Goal: Contribute content: Add original content to the website for others to see

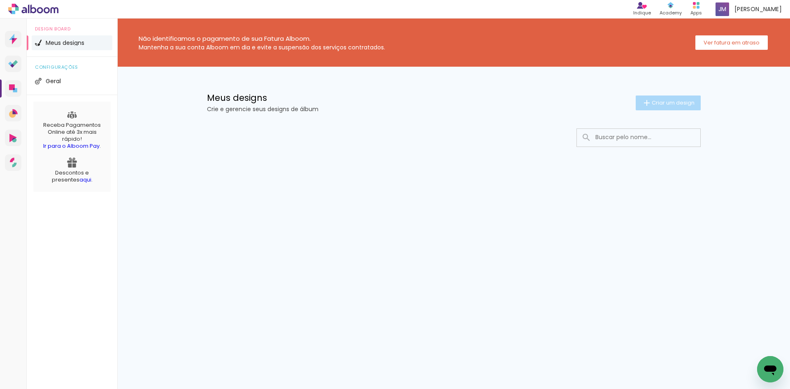
click at [667, 100] on span "Criar um design" at bounding box center [672, 102] width 43 height 5
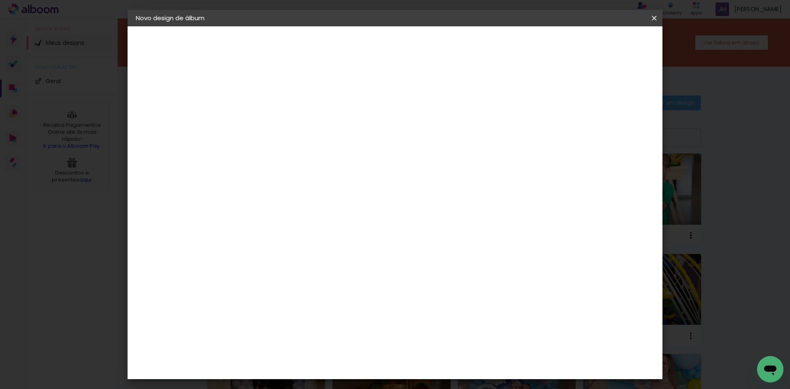
click at [270, 109] on input at bounding box center [270, 110] width 0 height 13
type input "[PERSON_NAME]"
type paper-input "[PERSON_NAME]"
click at [0, 0] on slot "Avançar" at bounding box center [0, 0] width 0 height 0
click at [333, 160] on input at bounding box center [291, 156] width 83 height 10
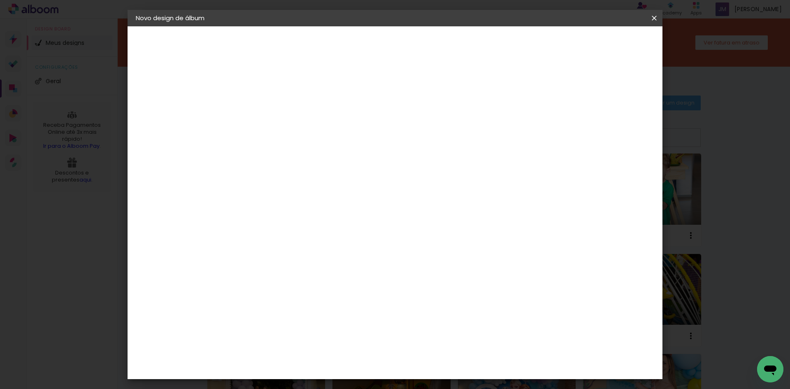
type input "go"
type paper-input "go"
click at [285, 183] on div "Go image" at bounding box center [275, 187] width 20 height 13
click at [0, 0] on slot "Avançar" at bounding box center [0, 0] width 0 height 0
click at [302, 137] on input "text" at bounding box center [286, 143] width 32 height 13
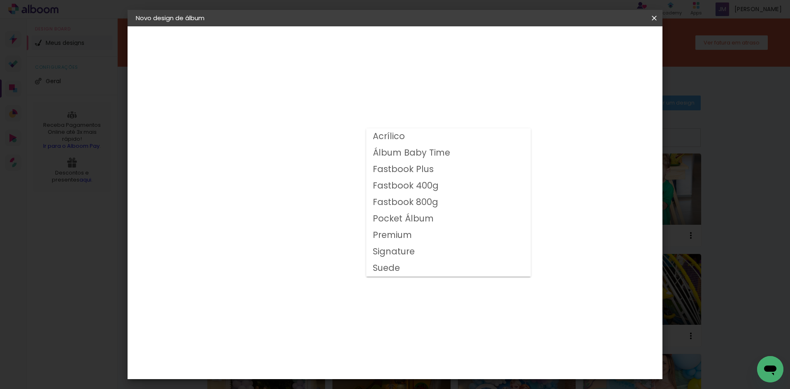
click at [0, 0] on slot "Fastbook 400g" at bounding box center [0, 0] width 0 height 0
type input "Fastbook 400g"
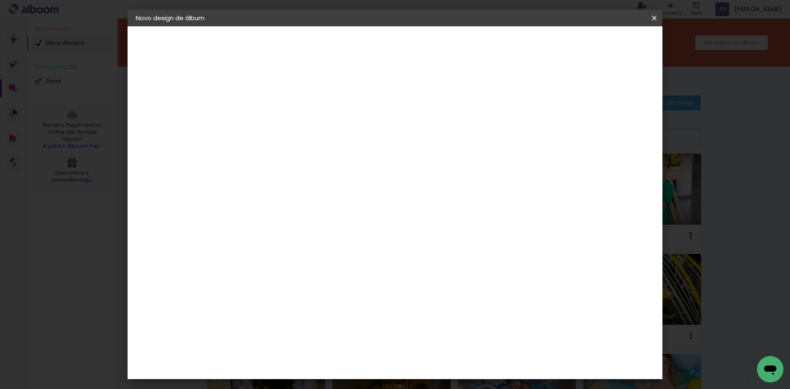
click at [326, 379] on span "20 × 20" at bounding box center [306, 392] width 38 height 27
click at [0, 0] on slot "Avançar" at bounding box center [0, 0] width 0 height 0
click at [556, 89] on div at bounding box center [552, 88] width 7 height 7
type paper-checkbox "on"
click at [602, 43] on span "Iniciar design" at bounding box center [583, 44] width 37 height 6
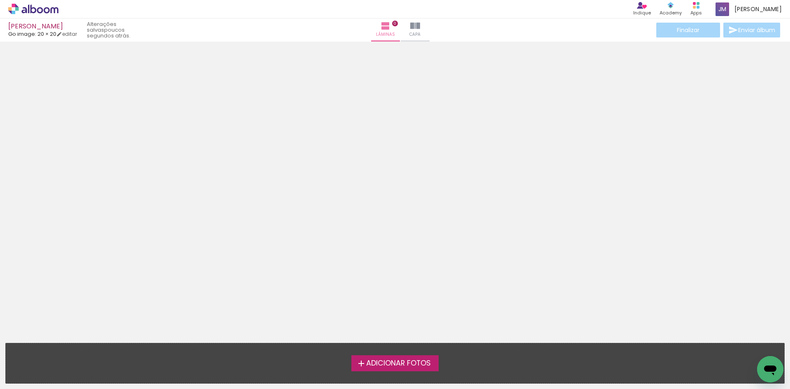
click at [405, 363] on span "Adicionar Fotos" at bounding box center [398, 362] width 65 height 7
click at [0, 0] on input "file" at bounding box center [0, 0] width 0 height 0
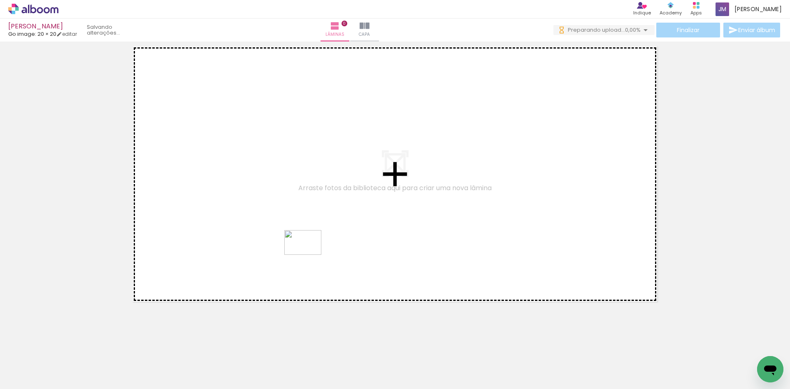
drag, startPoint x: 341, startPoint y: 366, endPoint x: 309, endPoint y: 254, distance: 116.9
click at [309, 254] on quentale-workspace at bounding box center [395, 194] width 790 height 389
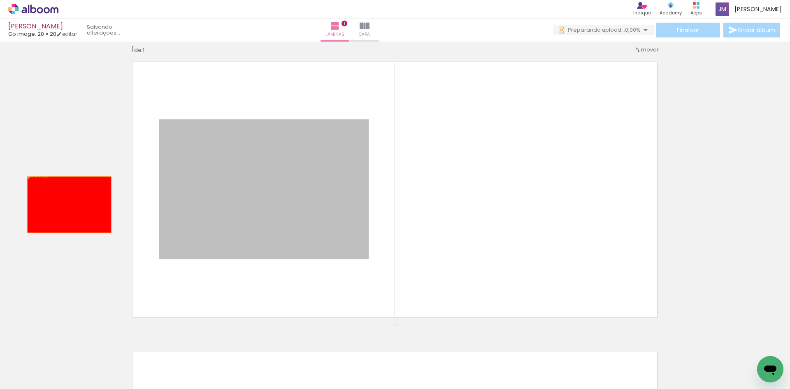
drag, startPoint x: 295, startPoint y: 200, endPoint x: 66, endPoint y: 204, distance: 229.1
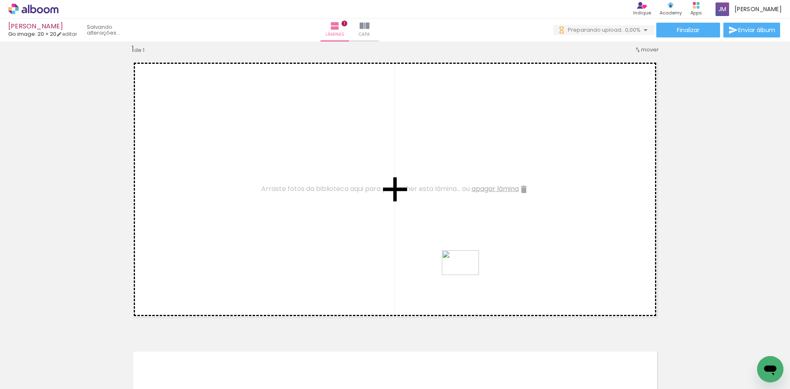
drag, startPoint x: 433, startPoint y: 367, endPoint x: 466, endPoint y: 275, distance: 97.8
click at [466, 275] on quentale-workspace at bounding box center [395, 194] width 790 height 389
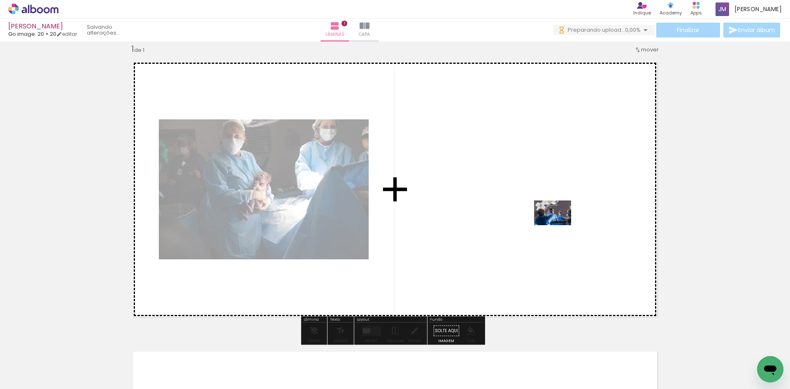
drag, startPoint x: 620, startPoint y: 366, endPoint x: 558, endPoint y: 225, distance: 153.4
click at [558, 225] on quentale-workspace at bounding box center [395, 194] width 790 height 389
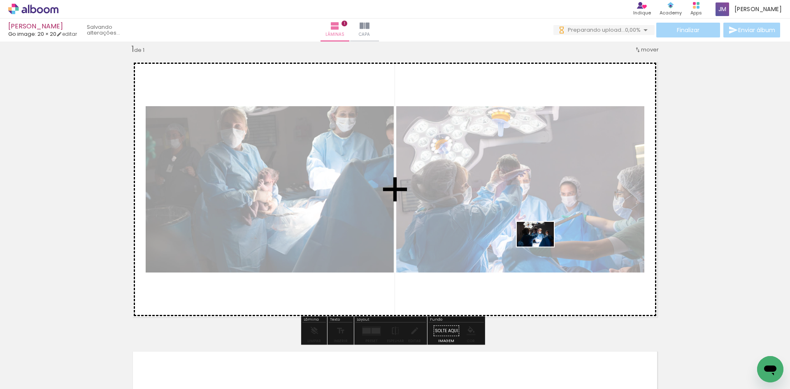
drag, startPoint x: 573, startPoint y: 367, endPoint x: 541, endPoint y: 246, distance: 125.0
click at [541, 246] on quentale-workspace at bounding box center [395, 194] width 790 height 389
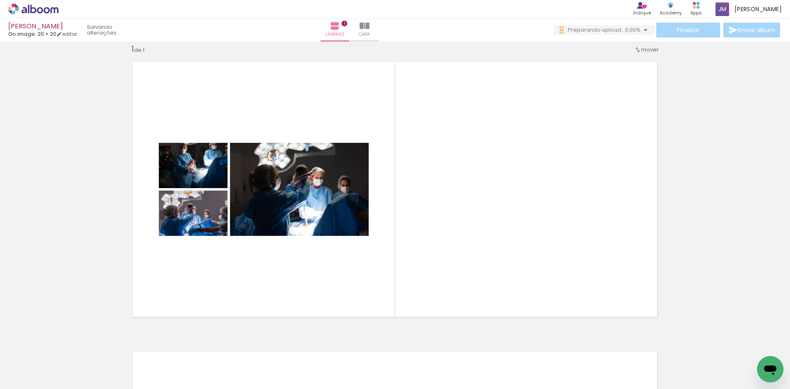
scroll to position [0, 3263]
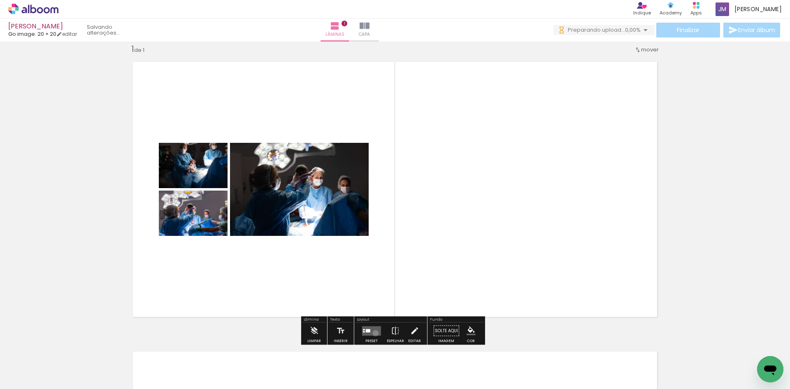
click at [373, 332] on quentale-layouter at bounding box center [371, 330] width 19 height 9
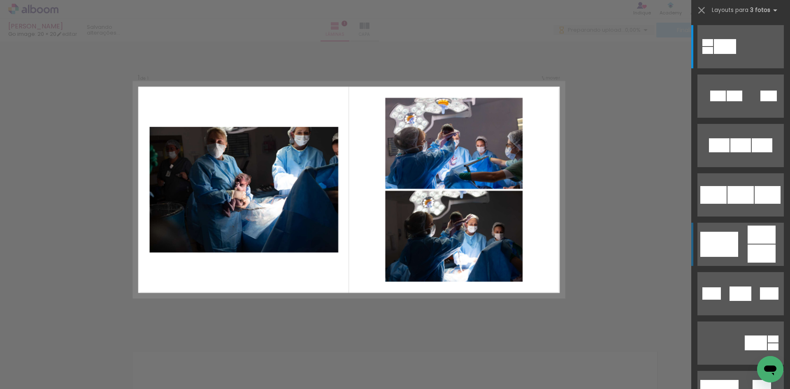
scroll to position [0, 0]
click at [729, 243] on div at bounding box center [719, 244] width 38 height 25
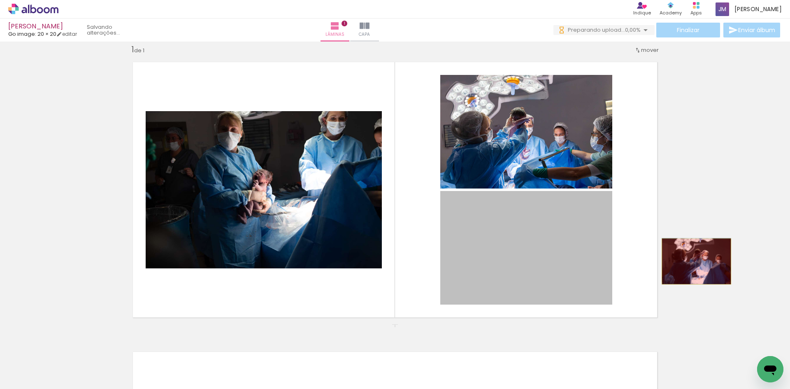
drag, startPoint x: 553, startPoint y: 265, endPoint x: 694, endPoint y: 261, distance: 141.1
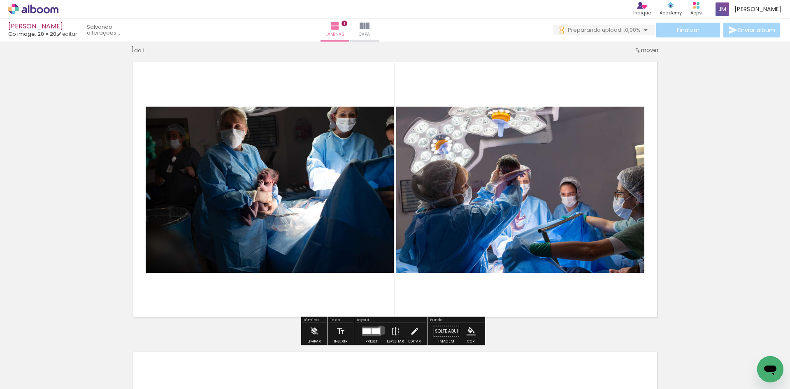
click at [379, 330] on div at bounding box center [371, 331] width 22 height 16
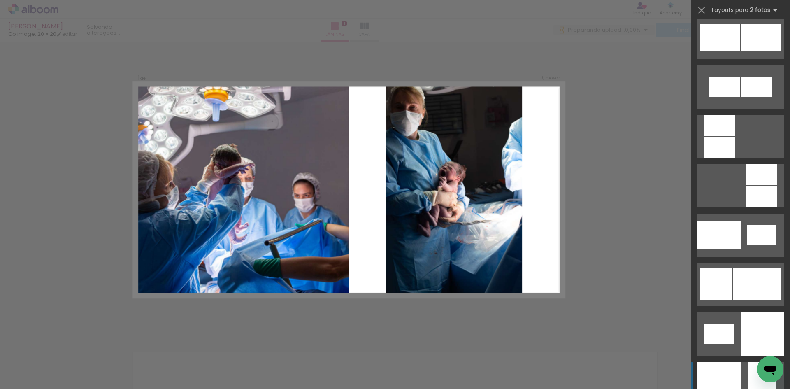
scroll to position [946, 0]
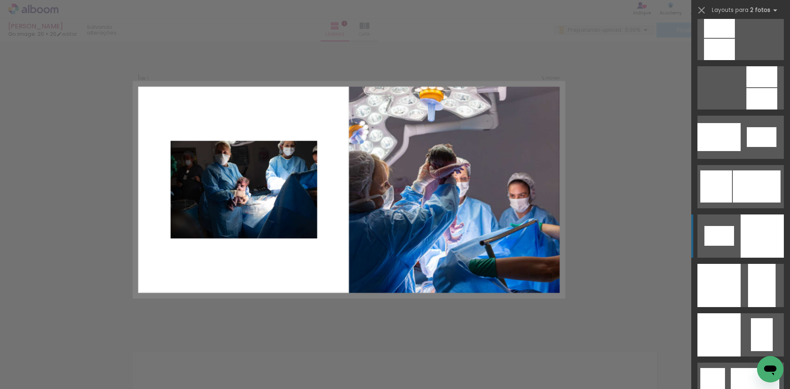
click at [763, 234] on div at bounding box center [761, 235] width 43 height 43
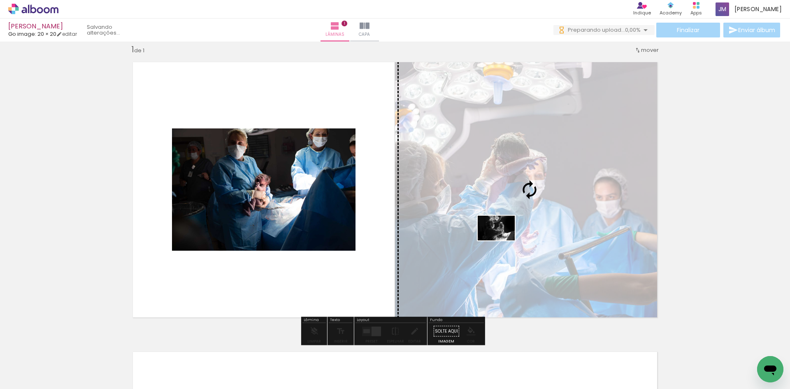
drag, startPoint x: 370, startPoint y: 368, endPoint x: 502, endPoint y: 240, distance: 184.1
click at [502, 240] on quentale-workspace at bounding box center [395, 194] width 790 height 389
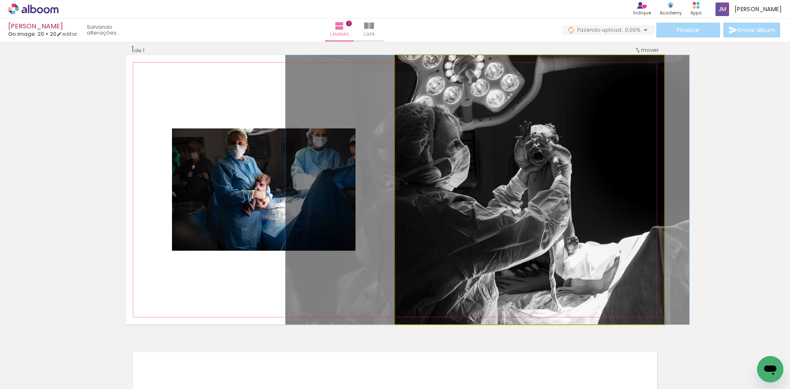
drag, startPoint x: 584, startPoint y: 195, endPoint x: 542, endPoint y: 195, distance: 42.0
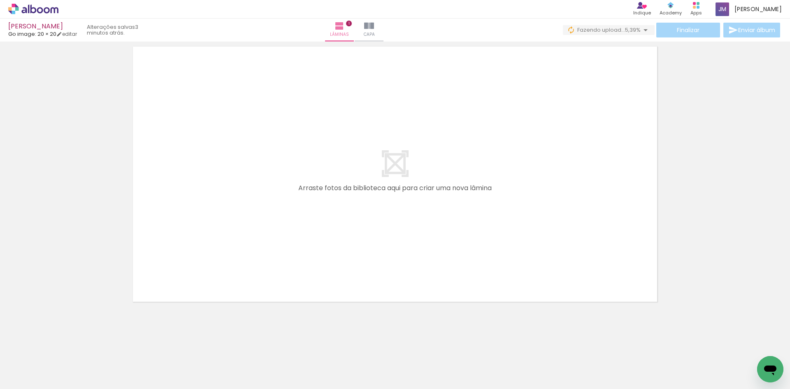
scroll to position [0, 3617]
click at [385, 365] on div at bounding box center [381, 361] width 41 height 27
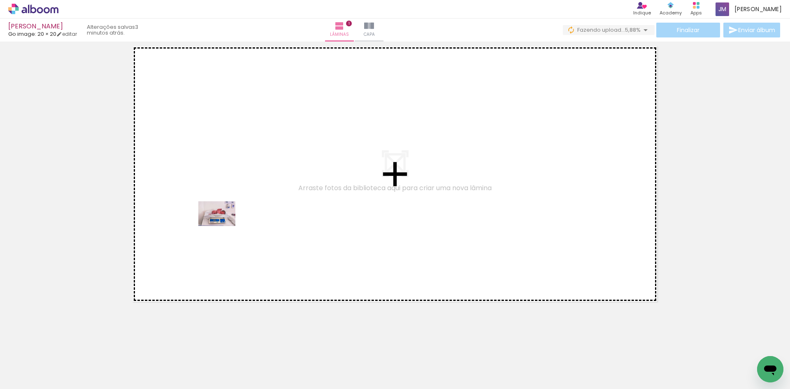
drag, startPoint x: 185, startPoint y: 365, endPoint x: 223, endPoint y: 226, distance: 144.0
click at [223, 226] on quentale-workspace at bounding box center [395, 194] width 790 height 389
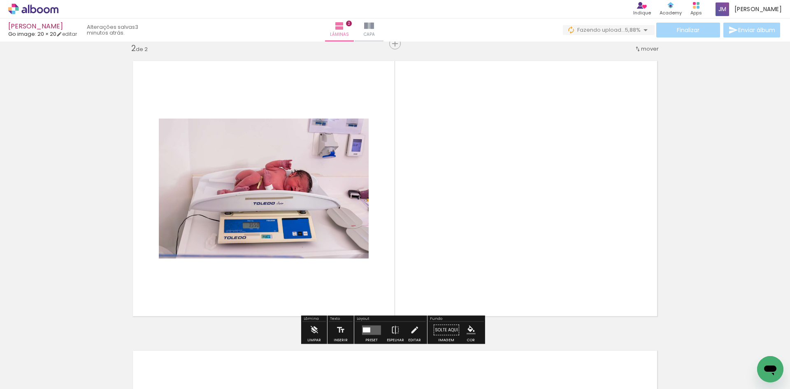
scroll to position [300, 0]
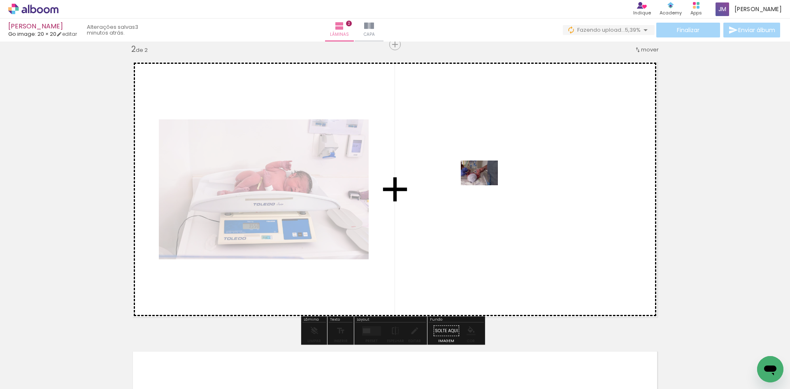
drag, startPoint x: 137, startPoint y: 361, endPoint x: 485, endPoint y: 185, distance: 390.5
click at [485, 185] on quentale-workspace at bounding box center [395, 194] width 790 height 389
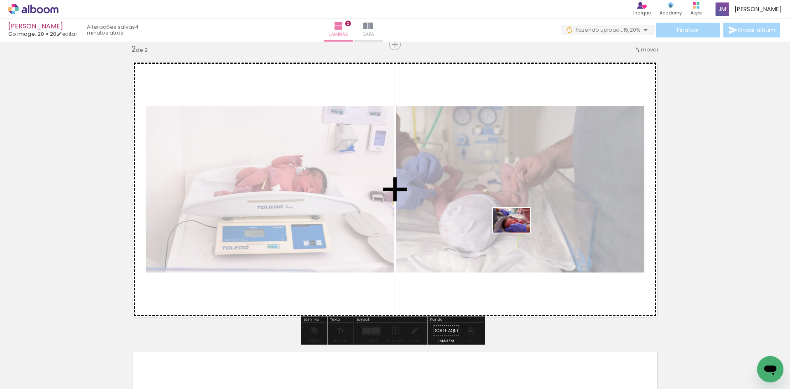
drag, startPoint x: 368, startPoint y: 372, endPoint x: 517, endPoint y: 232, distance: 204.6
click at [517, 232] on quentale-workspace at bounding box center [395, 194] width 790 height 389
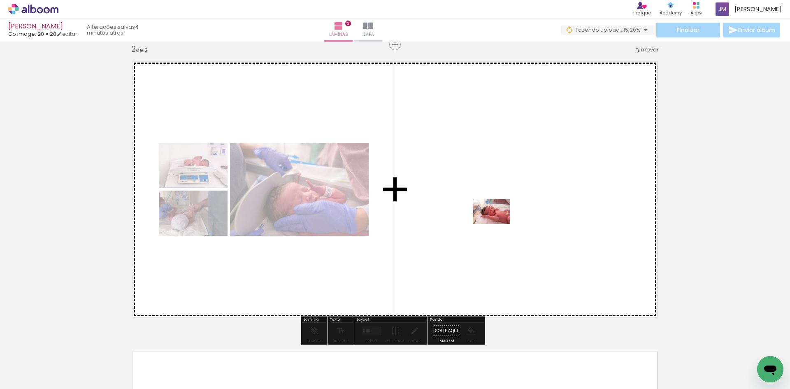
drag, startPoint x: 465, startPoint y: 366, endPoint x: 498, endPoint y: 224, distance: 146.4
click at [498, 224] on quentale-workspace at bounding box center [395, 194] width 790 height 389
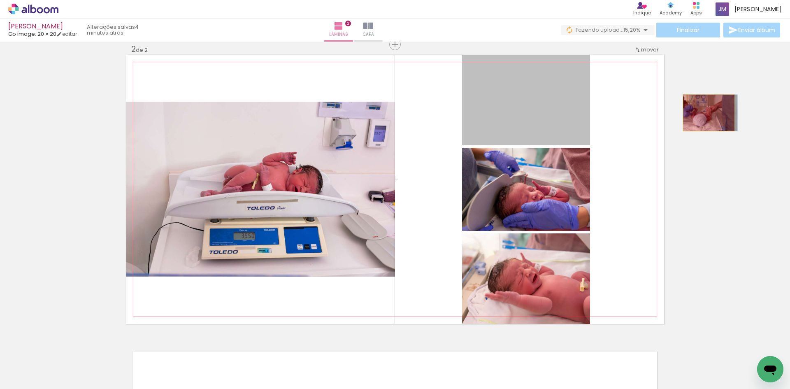
drag, startPoint x: 537, startPoint y: 97, endPoint x: 705, endPoint y: 113, distance: 169.3
click at [705, 113] on div "Inserir lâmina 1 de 2 Inserir lâmina 2 de 2" at bounding box center [395, 178] width 790 height 869
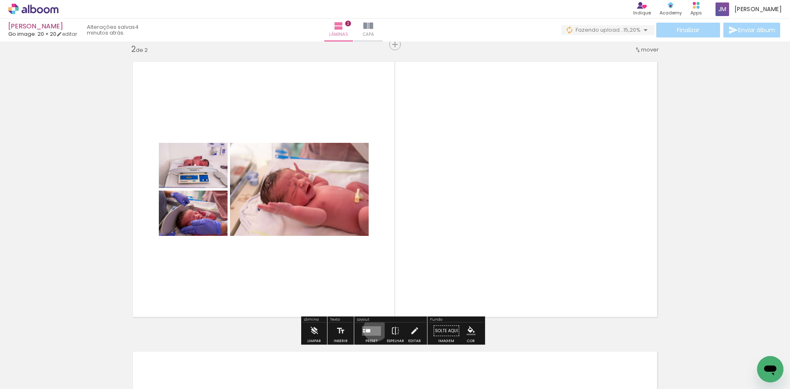
click at [373, 329] on quentale-layouter at bounding box center [371, 330] width 19 height 9
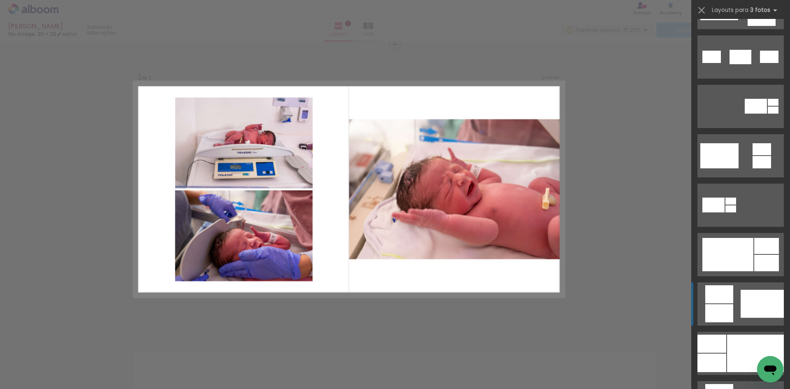
scroll to position [370, 0]
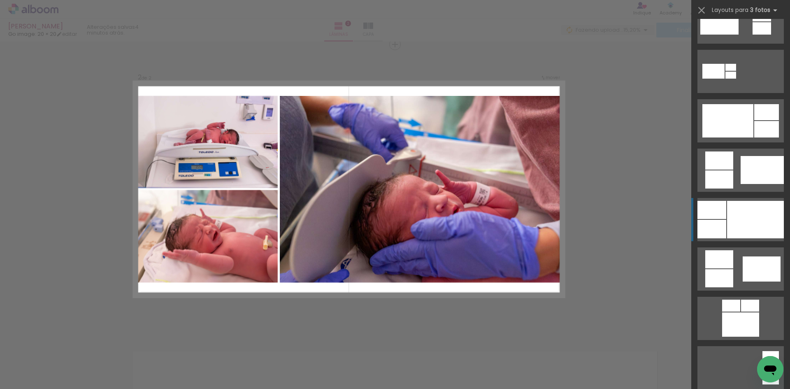
click at [761, 222] on div at bounding box center [755, 219] width 57 height 37
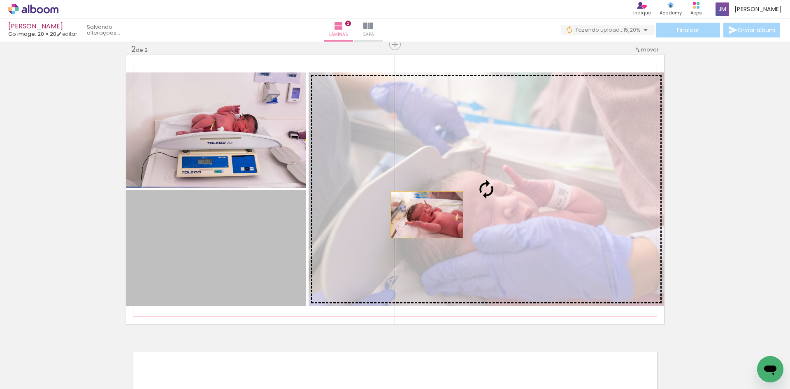
drag, startPoint x: 234, startPoint y: 252, endPoint x: 424, endPoint y: 215, distance: 193.2
click at [0, 0] on slot at bounding box center [0, 0] width 0 height 0
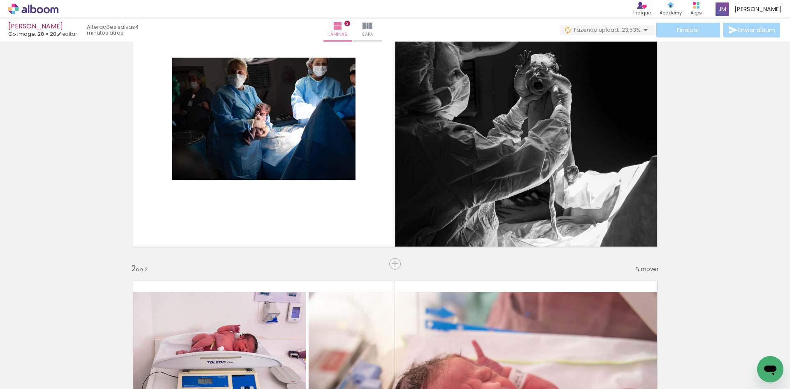
scroll to position [95, 0]
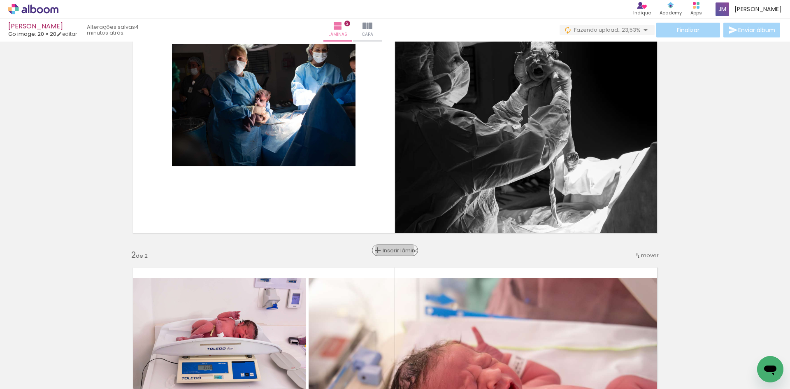
click at [392, 250] on span "Inserir lâmina" at bounding box center [398, 250] width 32 height 5
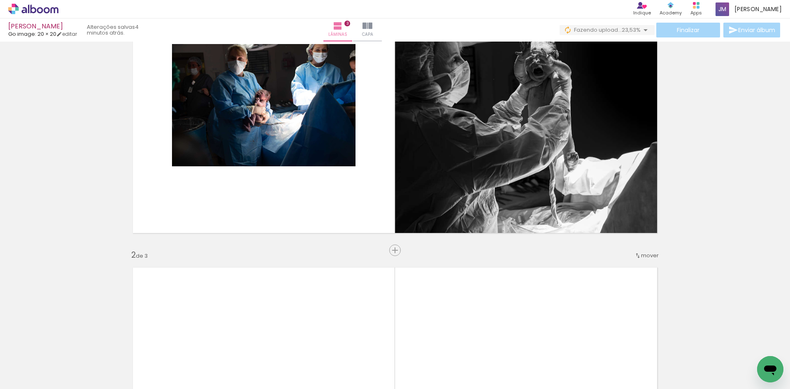
click at [641, 253] on span "mover" at bounding box center [650, 255] width 18 height 8
click at [621, 254] on span "antes da" at bounding box center [613, 254] width 24 height 14
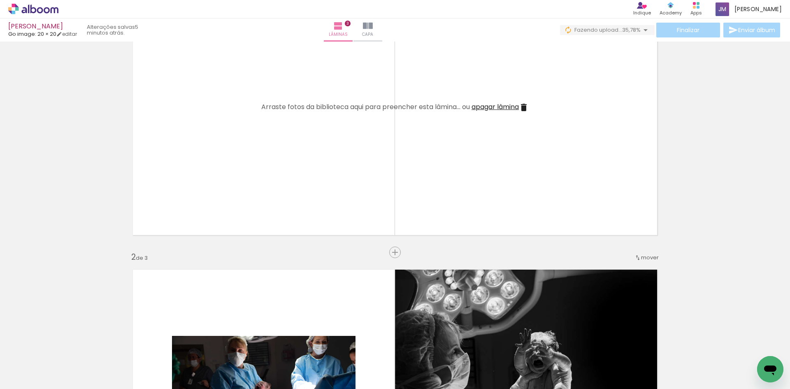
scroll to position [134, 0]
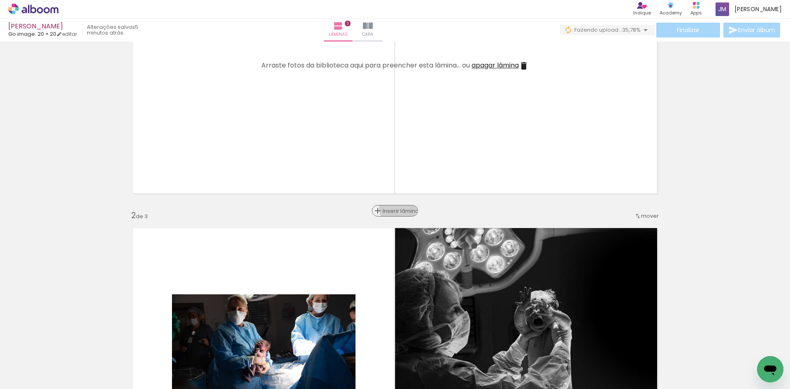
click at [396, 208] on span "Inserir lâmina" at bounding box center [398, 210] width 32 height 5
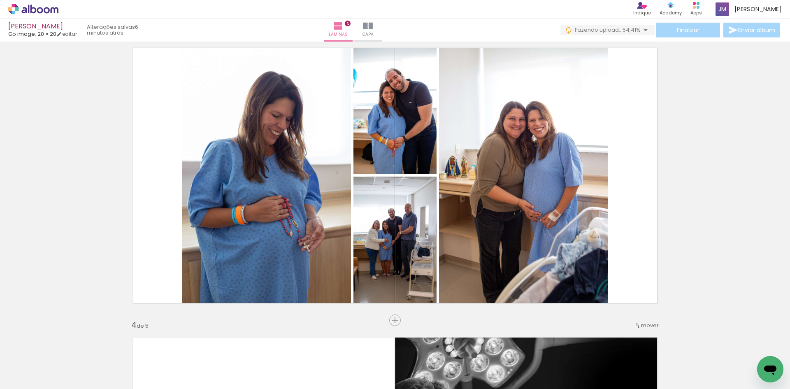
scroll to position [628, 0]
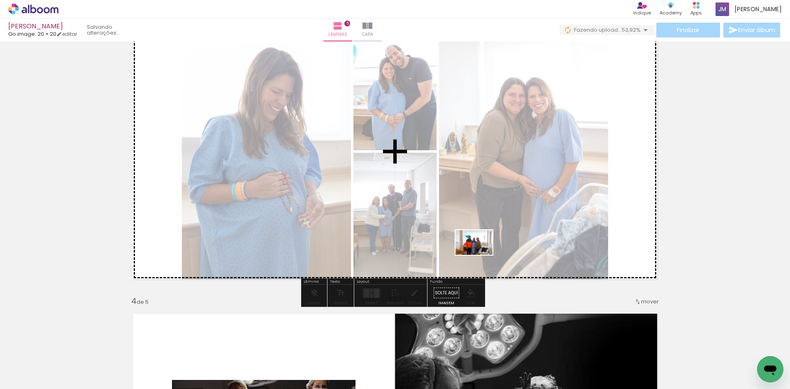
drag, startPoint x: 391, startPoint y: 363, endPoint x: 480, endPoint y: 255, distance: 140.5
click at [480, 255] on quentale-workspace at bounding box center [395, 194] width 790 height 389
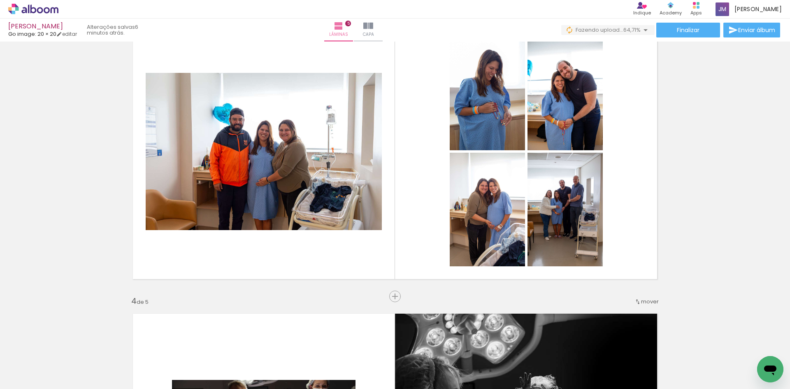
scroll to position [0, 1629]
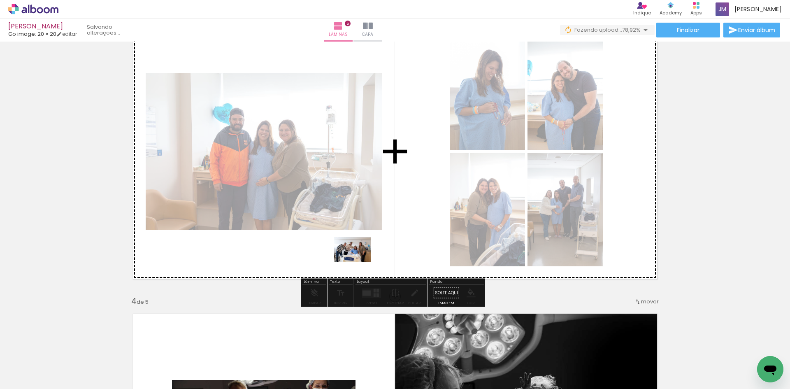
drag, startPoint x: 252, startPoint y: 364, endPoint x: 359, endPoint y: 262, distance: 148.0
click at [359, 262] on quentale-workspace at bounding box center [395, 194] width 790 height 389
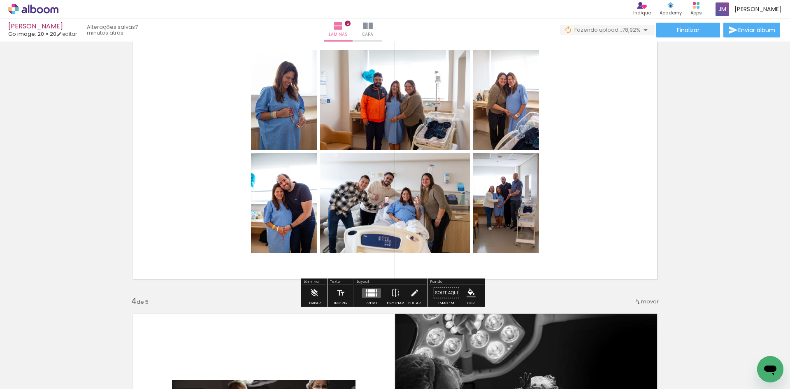
click at [375, 293] on div at bounding box center [375, 294] width 1 height 3
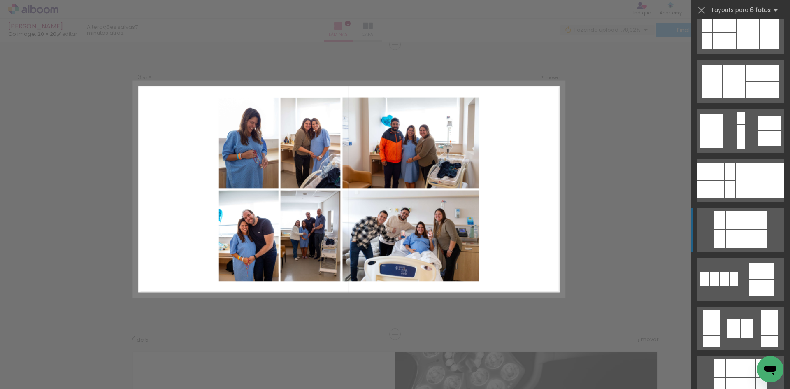
scroll to position [658, 0]
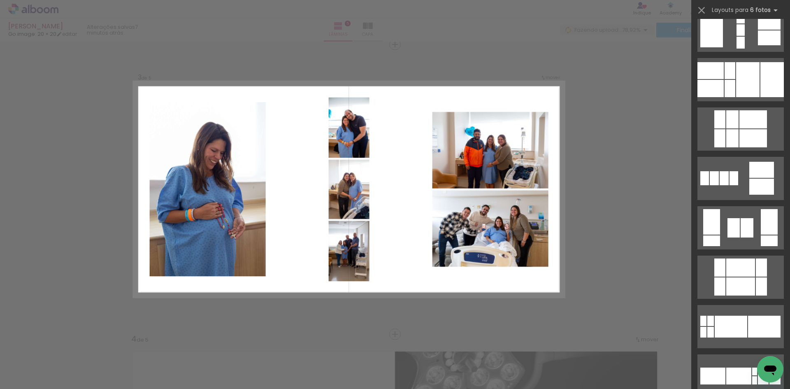
click at [703, 9] on iron-icon at bounding box center [701, 11] width 12 height 12
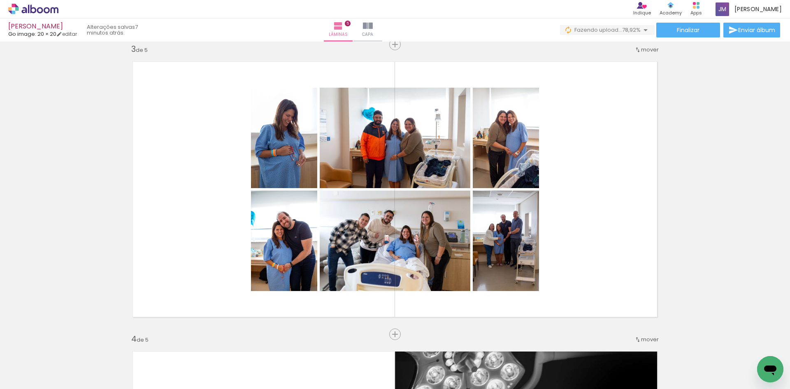
scroll to position [0, 1340]
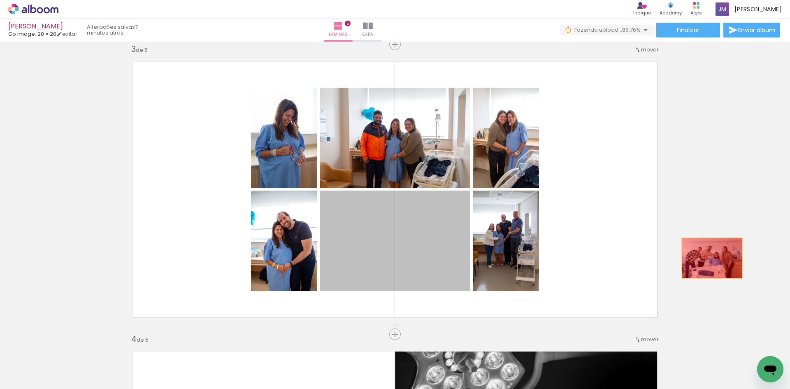
drag, startPoint x: 404, startPoint y: 248, endPoint x: 711, endPoint y: 257, distance: 306.5
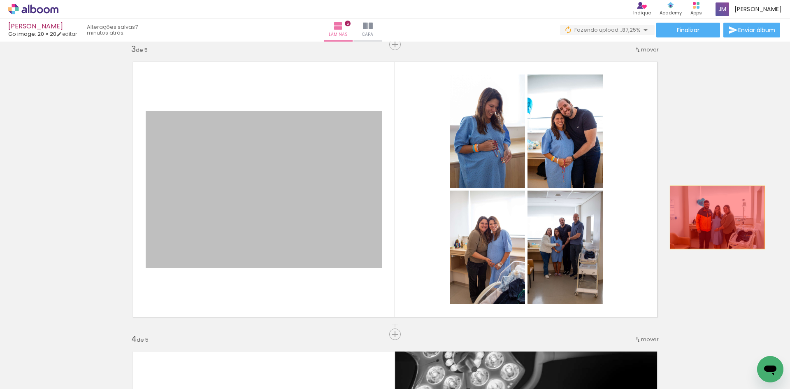
drag, startPoint x: 285, startPoint y: 198, endPoint x: 714, endPoint y: 217, distance: 428.9
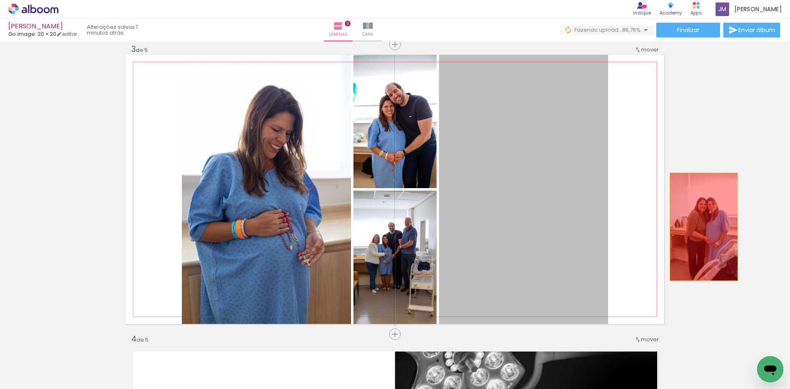
drag, startPoint x: 519, startPoint y: 234, endPoint x: 700, endPoint y: 227, distance: 181.9
click at [700, 227] on div "Inserir lâmina 1 de 5 Inserir lâmina 2 de 5 Inserir lâmina 3 de 5 Inserir lâmin…" at bounding box center [395, 324] width 790 height 1738
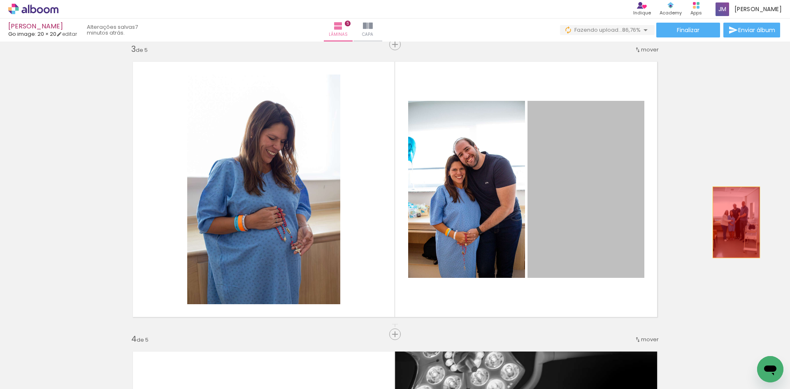
drag, startPoint x: 570, startPoint y: 225, endPoint x: 733, endPoint y: 222, distance: 162.9
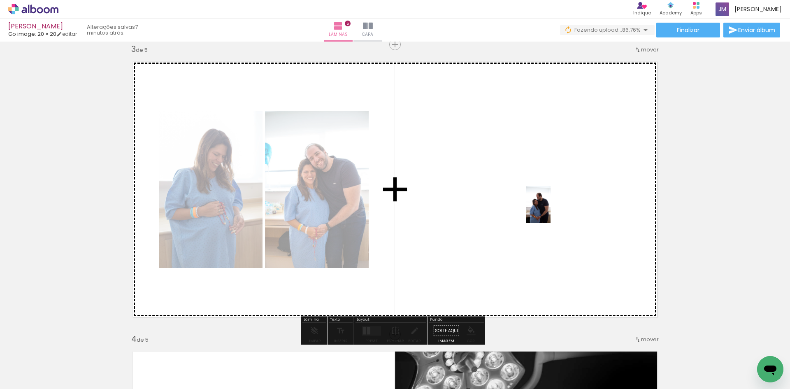
drag, startPoint x: 220, startPoint y: 367, endPoint x: 550, endPoint y: 211, distance: 365.4
click at [550, 211] on quentale-workspace at bounding box center [395, 194] width 790 height 389
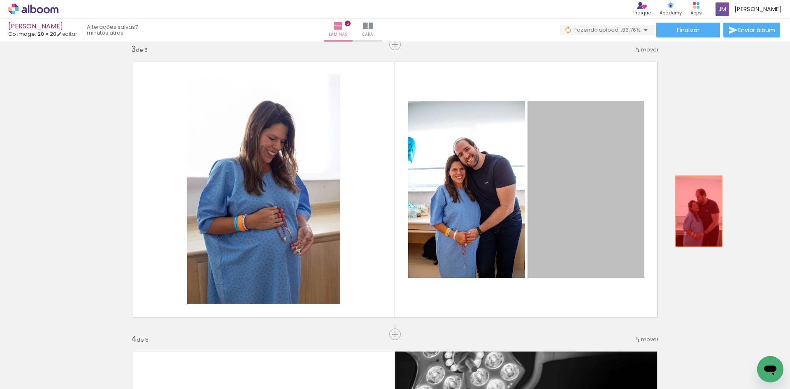
drag, startPoint x: 599, startPoint y: 214, endPoint x: 695, endPoint y: 211, distance: 96.3
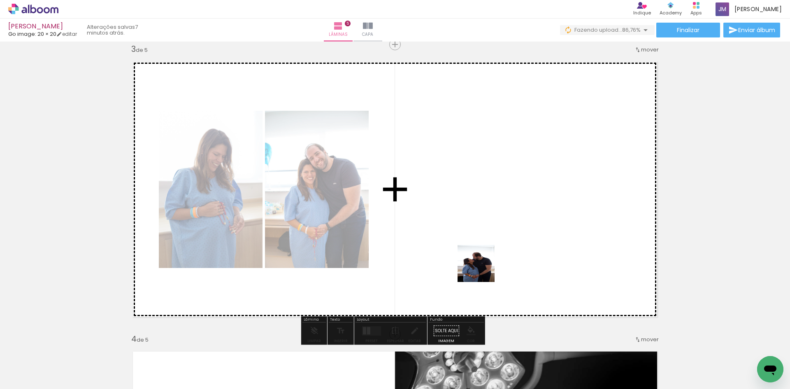
drag, startPoint x: 348, startPoint y: 338, endPoint x: 501, endPoint y: 251, distance: 175.9
click at [501, 251] on quentale-workspace at bounding box center [395, 194] width 790 height 389
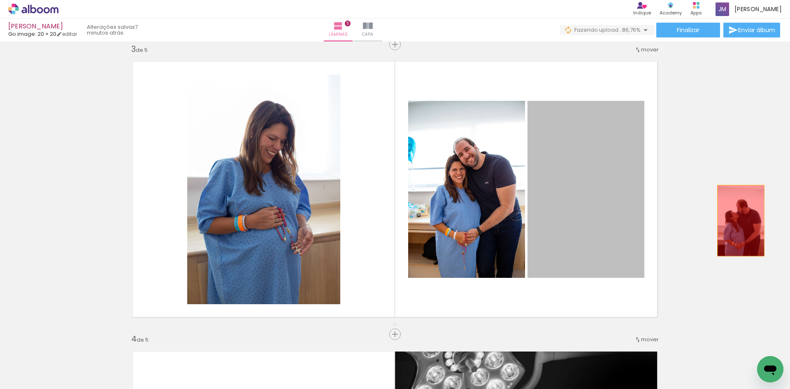
drag, startPoint x: 589, startPoint y: 233, endPoint x: 737, endPoint y: 220, distance: 149.4
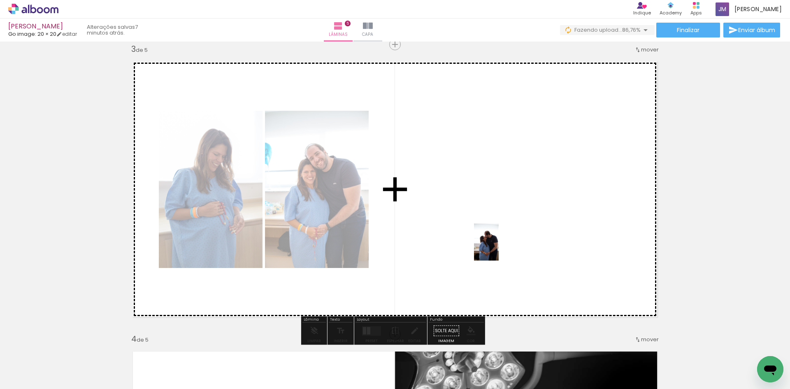
drag, startPoint x: 313, startPoint y: 364, endPoint x: 498, endPoint y: 248, distance: 219.3
click at [498, 248] on quentale-workspace at bounding box center [395, 194] width 790 height 389
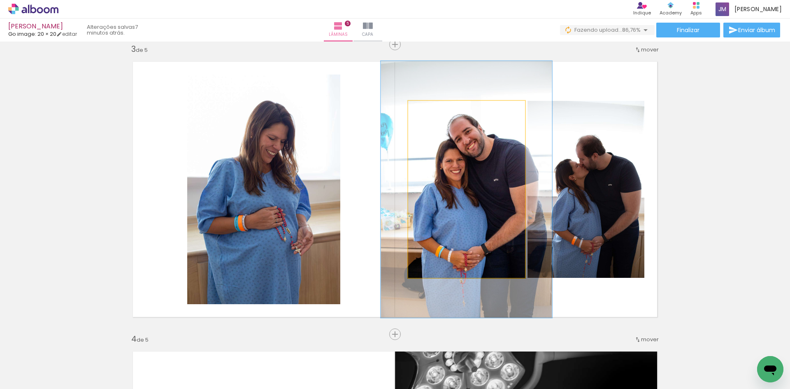
drag, startPoint x: 427, startPoint y: 111, endPoint x: 440, endPoint y: 110, distance: 13.2
type paper-slider "146"
click at [440, 110] on div at bounding box center [439, 109] width 13 height 13
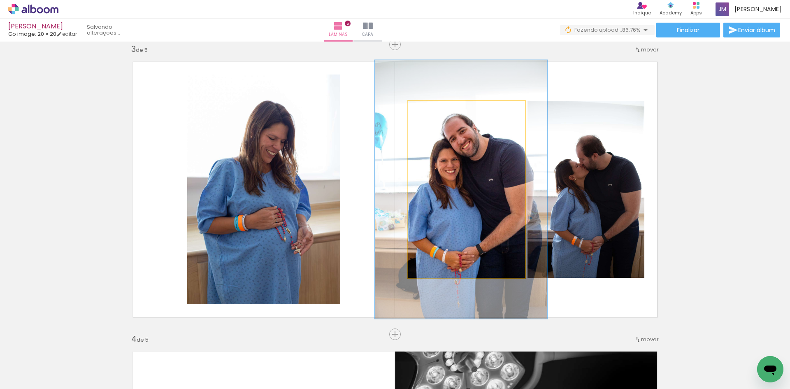
drag, startPoint x: 471, startPoint y: 177, endPoint x: 466, endPoint y: 177, distance: 5.3
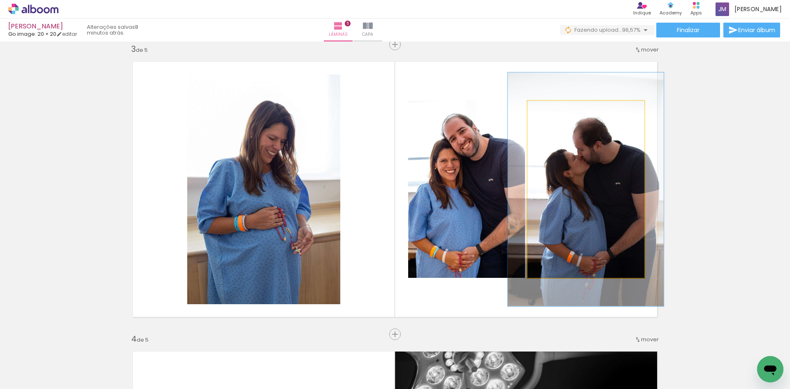
drag, startPoint x: 543, startPoint y: 109, endPoint x: 552, endPoint y: 110, distance: 9.1
click at [552, 110] on div at bounding box center [555, 109] width 7 height 7
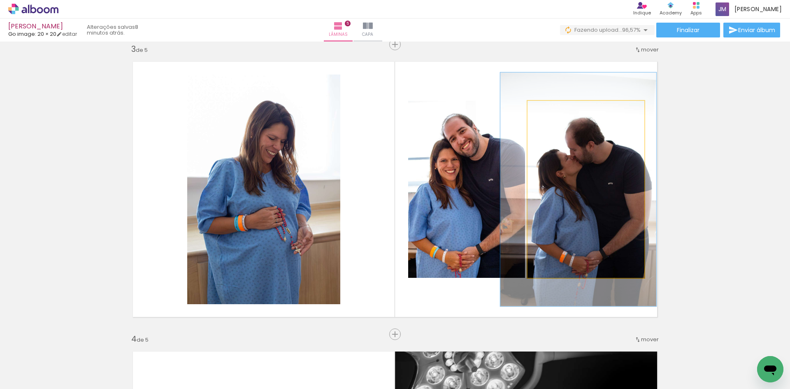
drag, startPoint x: 596, startPoint y: 160, endPoint x: 589, endPoint y: 160, distance: 7.4
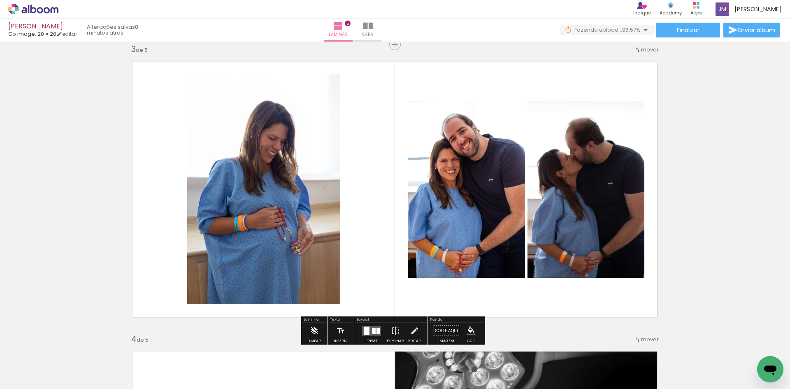
click at [713, 155] on div "Inserir lâmina 1 de 5 Inserir lâmina 2 de 5 Inserir lâmina 3 de 5 Inserir lâmin…" at bounding box center [395, 324] width 790 height 1738
click at [372, 328] on div at bounding box center [374, 330] width 4 height 6
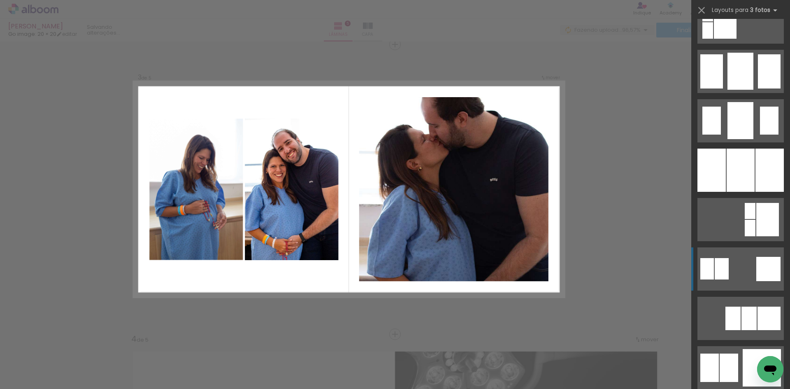
scroll to position [781, 0]
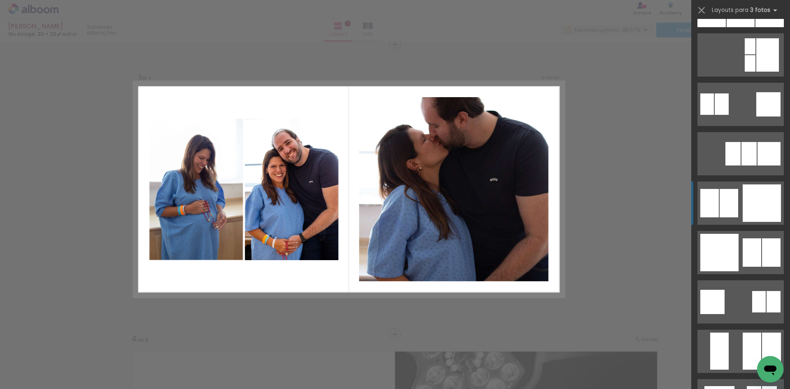
click at [758, 206] on div at bounding box center [761, 202] width 38 height 37
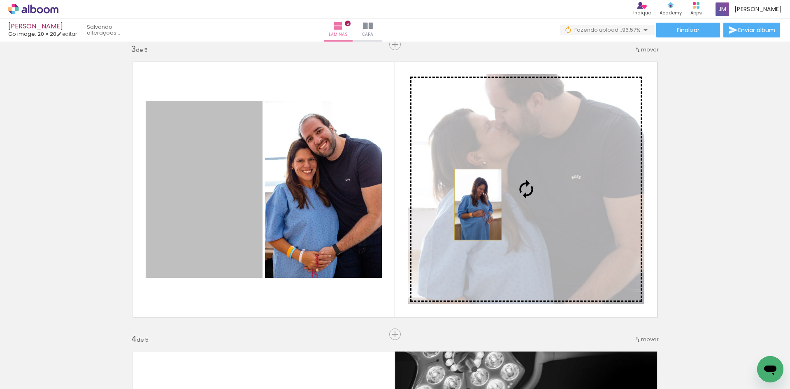
drag, startPoint x: 209, startPoint y: 209, endPoint x: 475, endPoint y: 204, distance: 265.7
click at [0, 0] on slot at bounding box center [0, 0] width 0 height 0
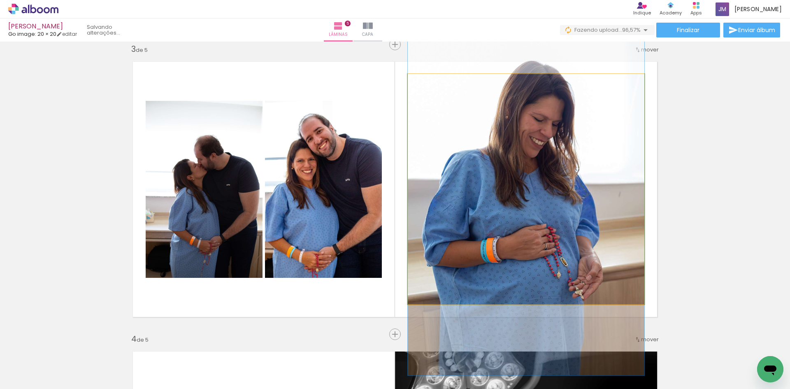
drag, startPoint x: 547, startPoint y: 162, endPoint x: 547, endPoint y: 171, distance: 9.0
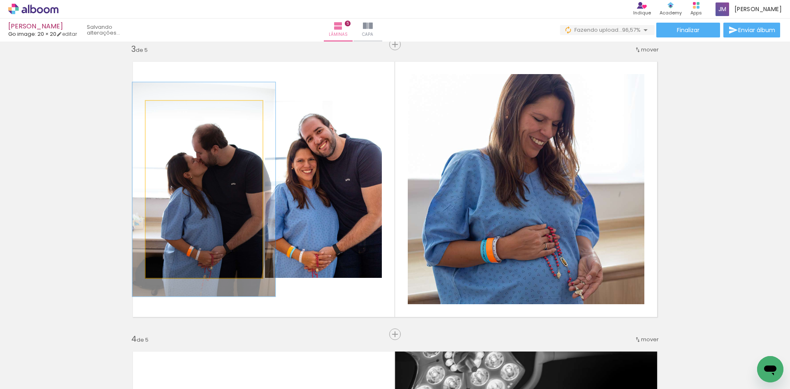
drag, startPoint x: 164, startPoint y: 109, endPoint x: 171, endPoint y: 109, distance: 6.6
click at [171, 109] on div at bounding box center [170, 109] width 7 height 7
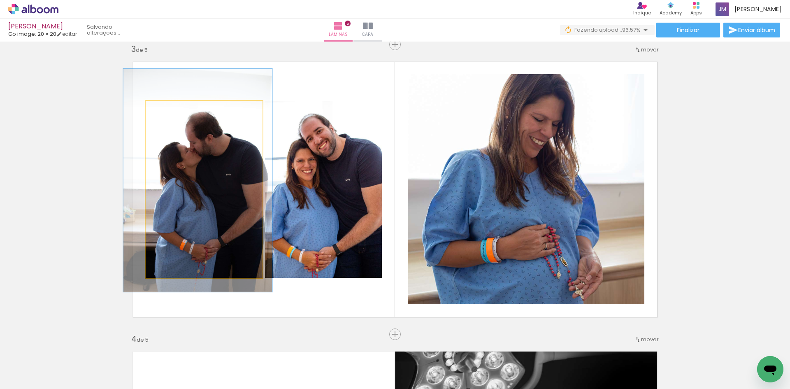
drag, startPoint x: 209, startPoint y: 170, endPoint x: 202, endPoint y: 161, distance: 11.0
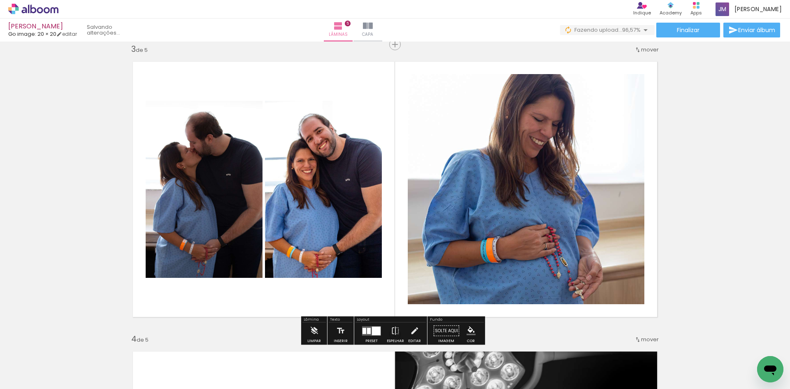
click at [367, 328] on div at bounding box center [369, 330] width 4 height 6
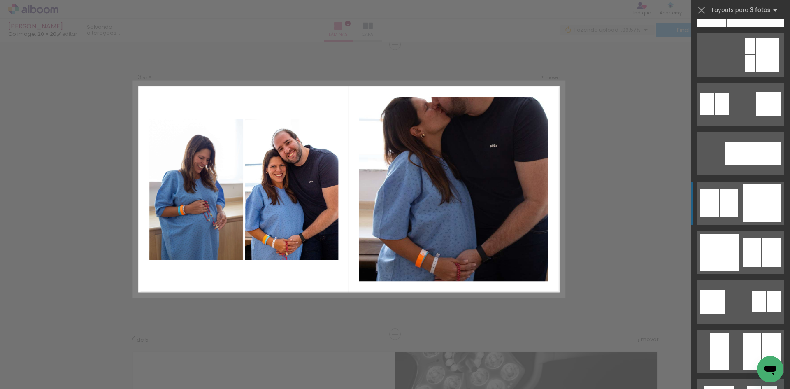
scroll to position [938, 0]
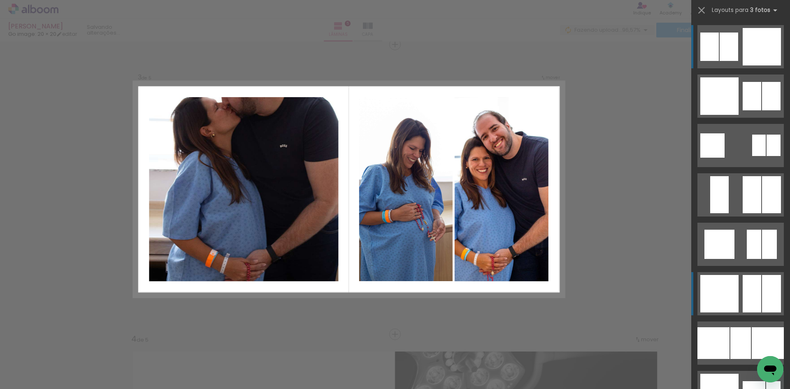
click at [718, 289] on div at bounding box center [719, 293] width 38 height 37
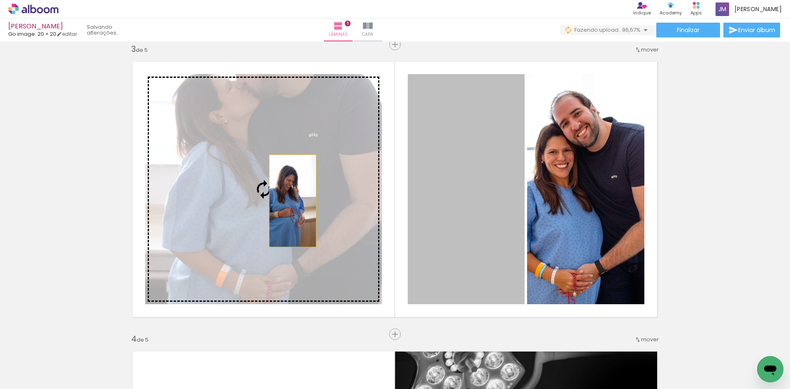
drag, startPoint x: 480, startPoint y: 215, endPoint x: 283, endPoint y: 200, distance: 197.5
click at [0, 0] on slot at bounding box center [0, 0] width 0 height 0
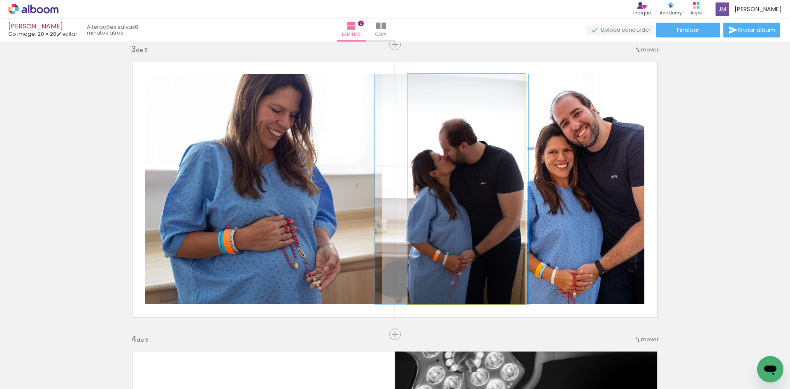
drag, startPoint x: 481, startPoint y: 195, endPoint x: 467, endPoint y: 193, distance: 14.5
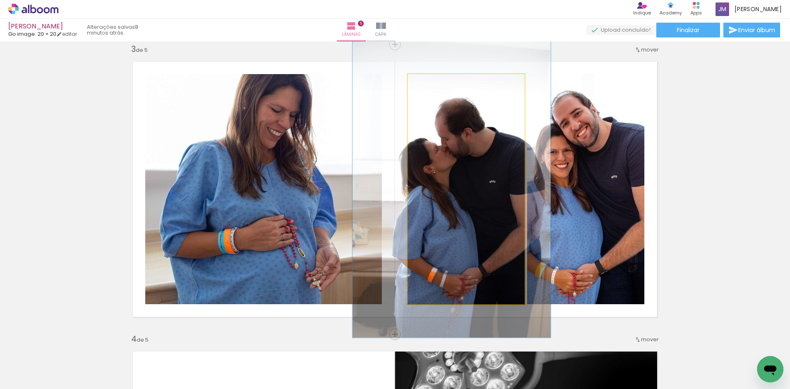
drag, startPoint x: 424, startPoint y: 86, endPoint x: 432, endPoint y: 86, distance: 8.3
click at [432, 86] on div at bounding box center [435, 82] width 13 height 13
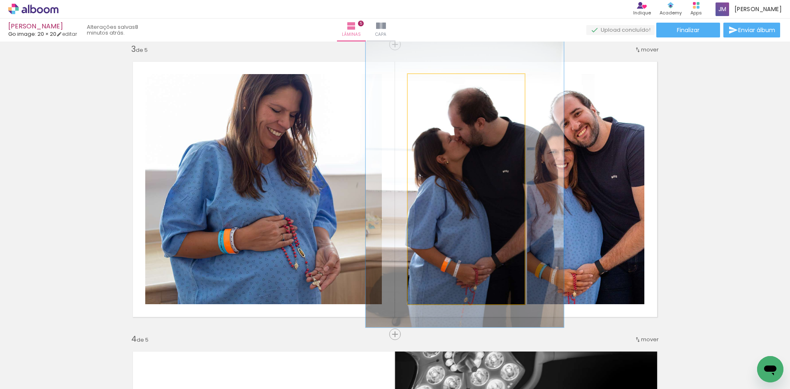
drag, startPoint x: 439, startPoint y: 158, endPoint x: 450, endPoint y: 148, distance: 14.8
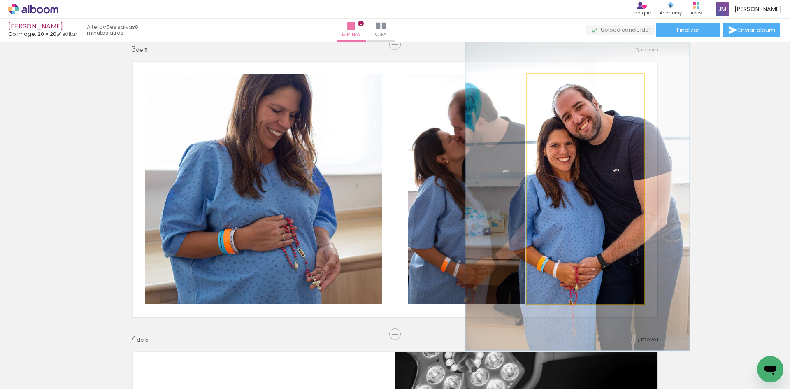
drag, startPoint x: 586, startPoint y: 177, endPoint x: 589, endPoint y: 170, distance: 6.9
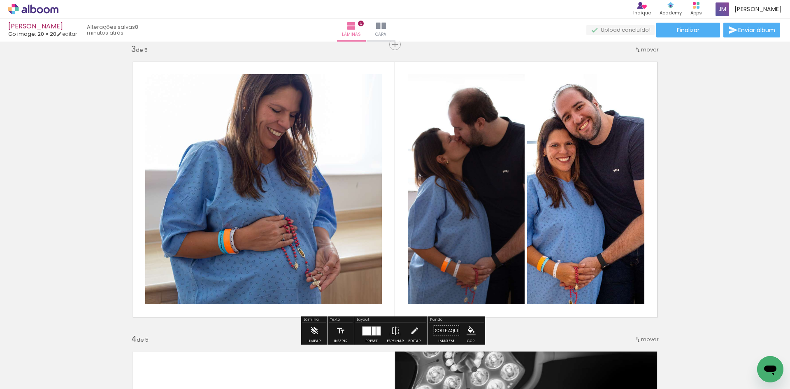
click at [719, 168] on div "Inserir lâmina 1 de 5 Inserir lâmina 2 de 5 Inserir lâmina 3 de 5 Inserir lâmin…" at bounding box center [395, 324] width 790 height 1738
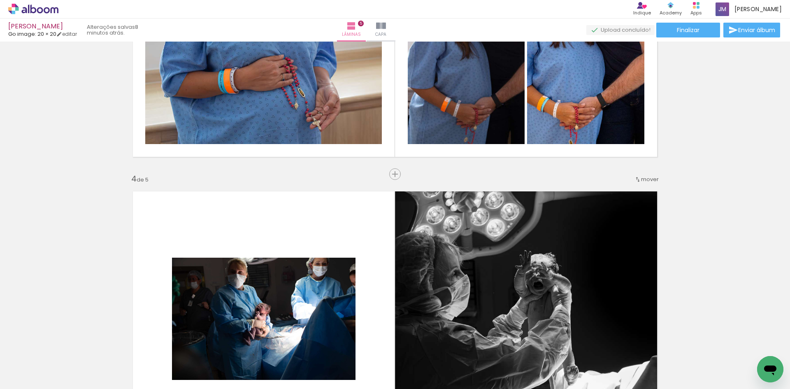
scroll to position [754, 0]
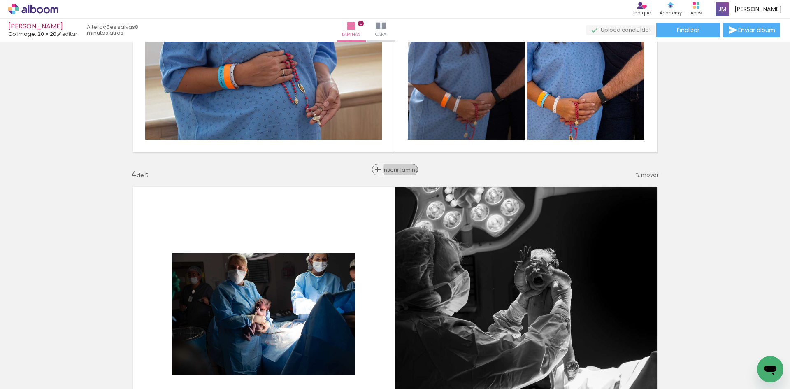
click at [397, 169] on span "Inserir lâmina" at bounding box center [398, 169] width 32 height 5
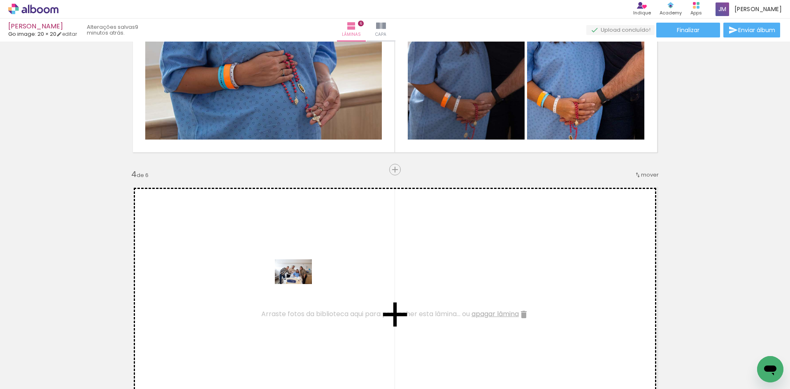
drag, startPoint x: 415, startPoint y: 364, endPoint x: 299, endPoint y: 284, distance: 140.3
click at [299, 284] on quentale-workspace at bounding box center [395, 194] width 790 height 389
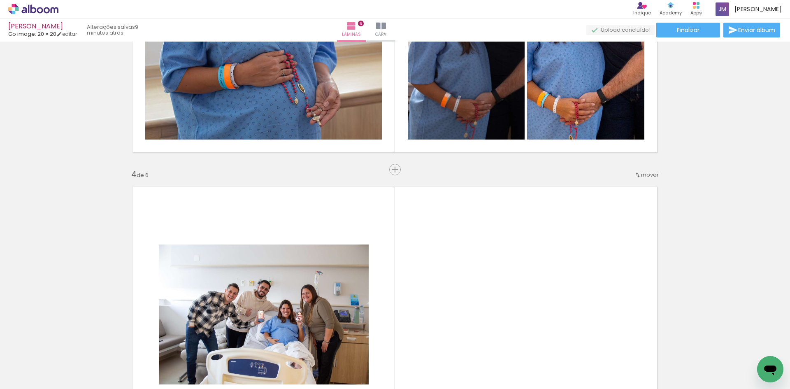
scroll to position [0, 368]
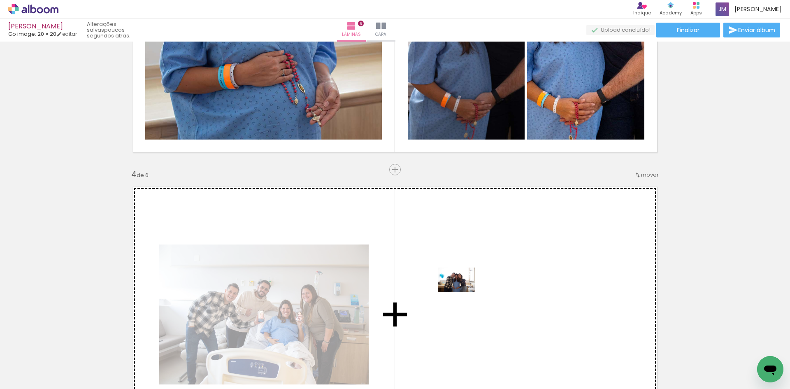
drag, startPoint x: 181, startPoint y: 368, endPoint x: 462, endPoint y: 292, distance: 291.4
click at [462, 292] on quentale-workspace at bounding box center [395, 194] width 790 height 389
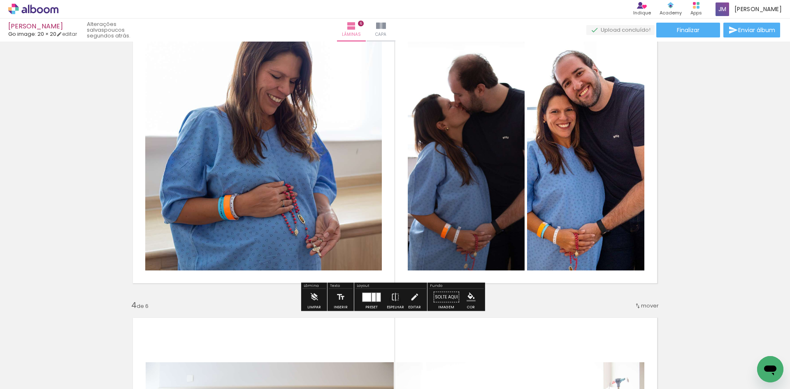
scroll to position [590, 0]
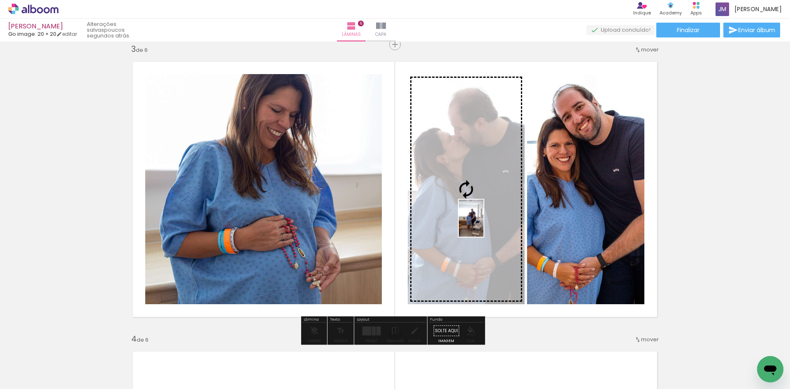
drag, startPoint x: 206, startPoint y: 368, endPoint x: 483, endPoint y: 224, distance: 312.5
click at [483, 224] on quentale-workspace at bounding box center [395, 194] width 790 height 389
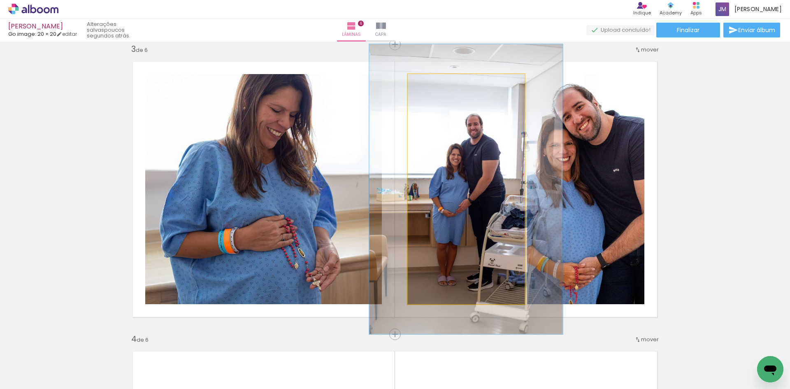
drag, startPoint x: 425, startPoint y: 83, endPoint x: 433, endPoint y: 84, distance: 7.4
type paper-slider "126"
click at [433, 84] on div at bounding box center [434, 82] width 7 height 7
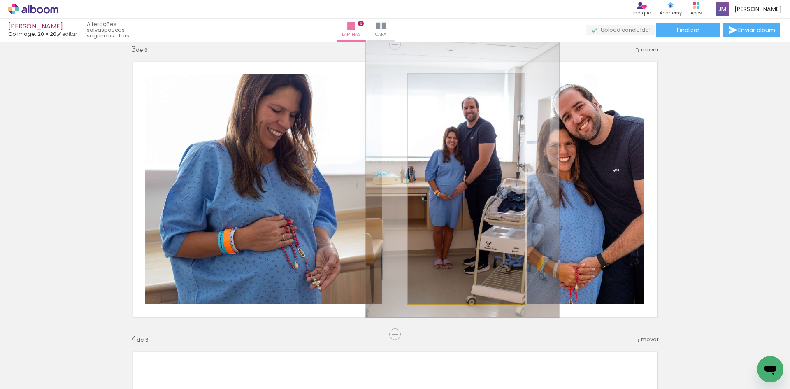
drag, startPoint x: 474, startPoint y: 168, endPoint x: 470, endPoint y: 151, distance: 17.3
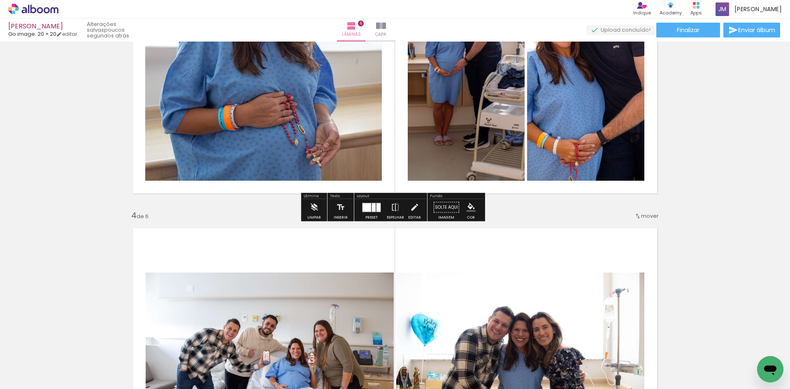
scroll to position [795, 0]
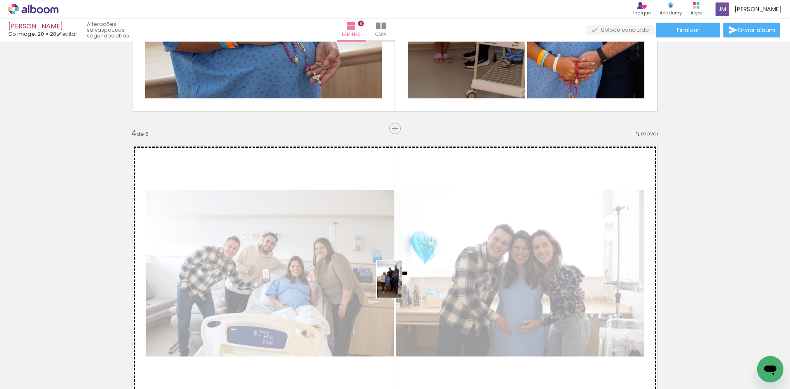
drag, startPoint x: 294, startPoint y: 369, endPoint x: 401, endPoint y: 285, distance: 136.2
click at [401, 285] on quentale-workspace at bounding box center [395, 194] width 790 height 389
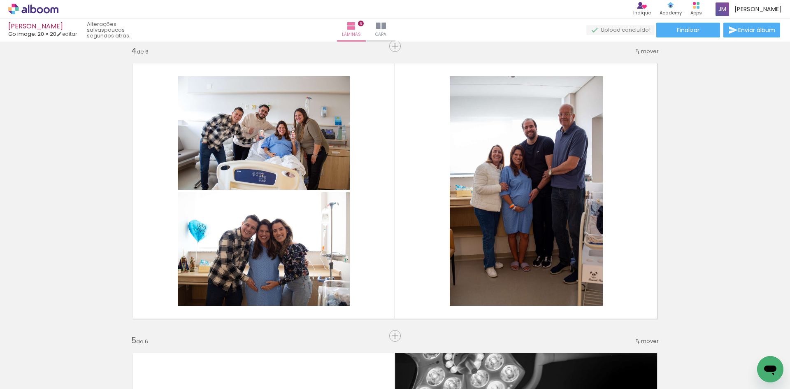
scroll to position [0, 261]
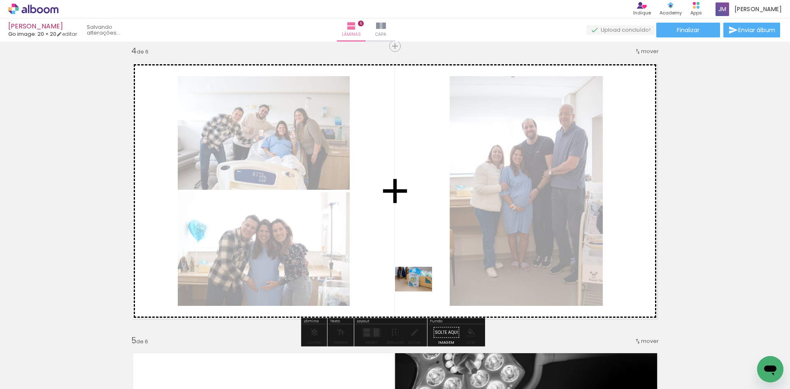
drag, startPoint x: 378, startPoint y: 365, endPoint x: 419, endPoint y: 291, distance: 84.5
click at [419, 291] on quentale-workspace at bounding box center [395, 194] width 790 height 389
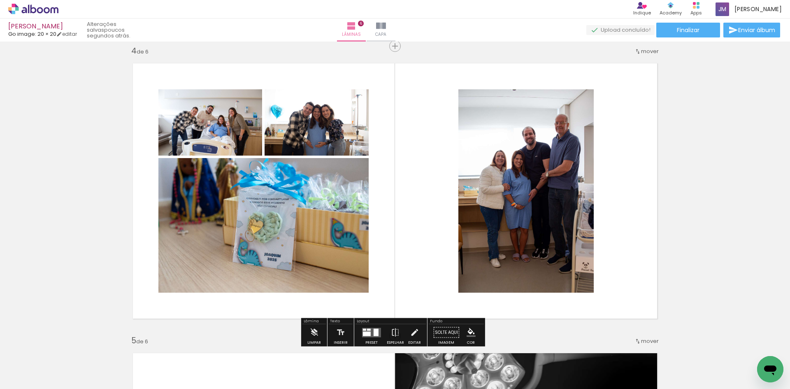
click at [378, 331] on quentale-layouter at bounding box center [371, 331] width 19 height 9
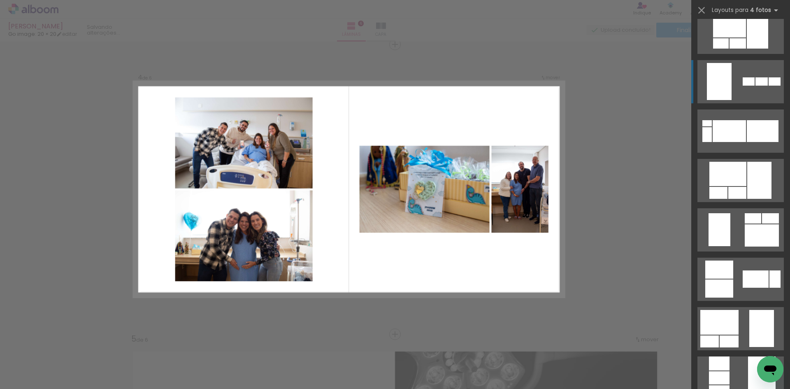
scroll to position [1481, 0]
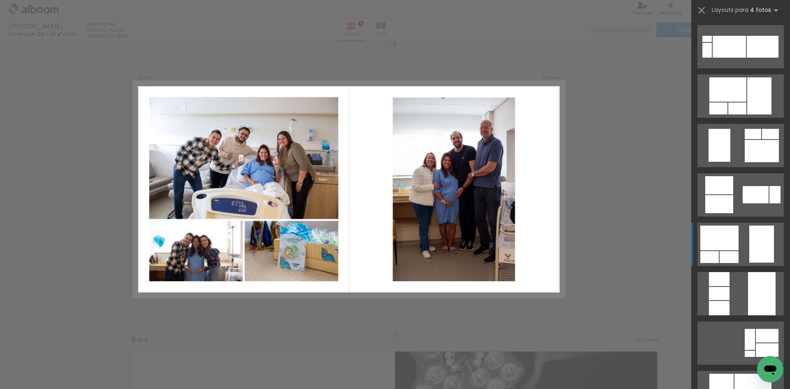
click at [715, 236] on div at bounding box center [719, 237] width 38 height 25
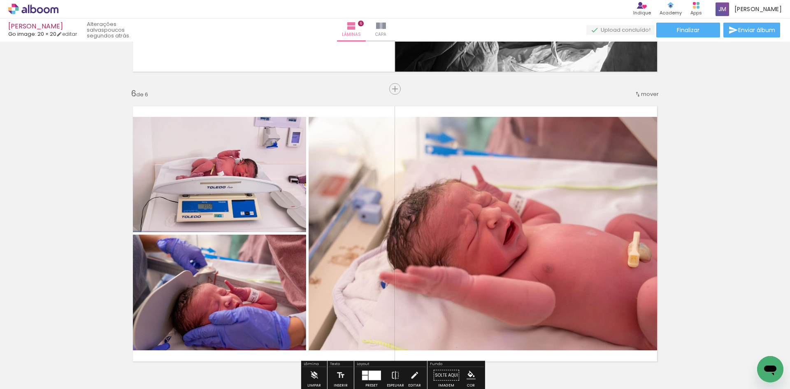
scroll to position [1578, 0]
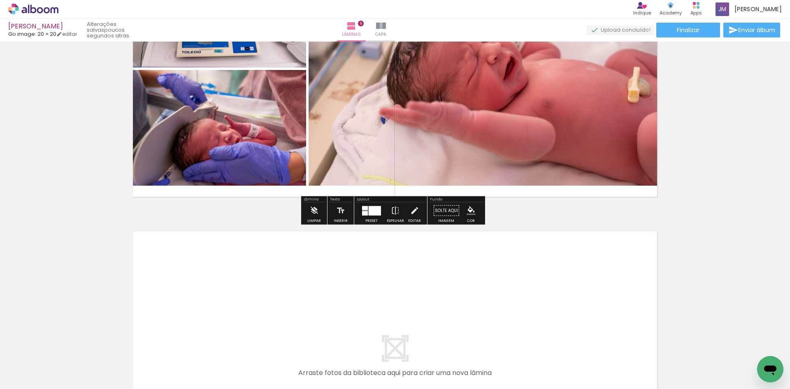
click at [19, 378] on span "Adicionar Fotos" at bounding box center [29, 377] width 25 height 9
click at [0, 0] on input "file" at bounding box center [0, 0] width 0 height 0
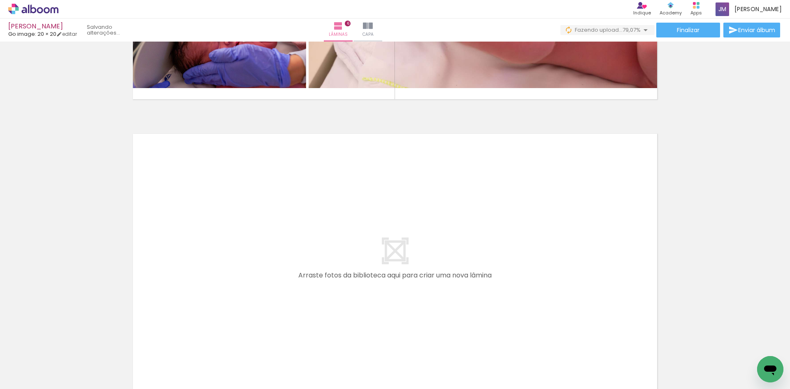
scroll to position [1763, 0]
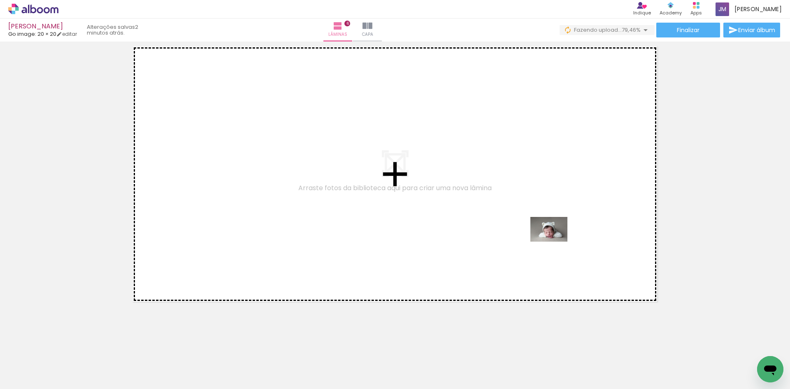
drag, startPoint x: 578, startPoint y: 368, endPoint x: 555, endPoint y: 241, distance: 129.2
click at [555, 241] on quentale-workspace at bounding box center [395, 194] width 790 height 389
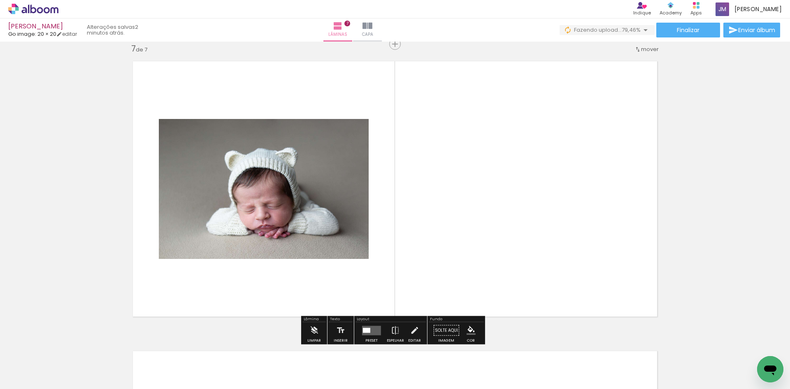
scroll to position [1748, 0]
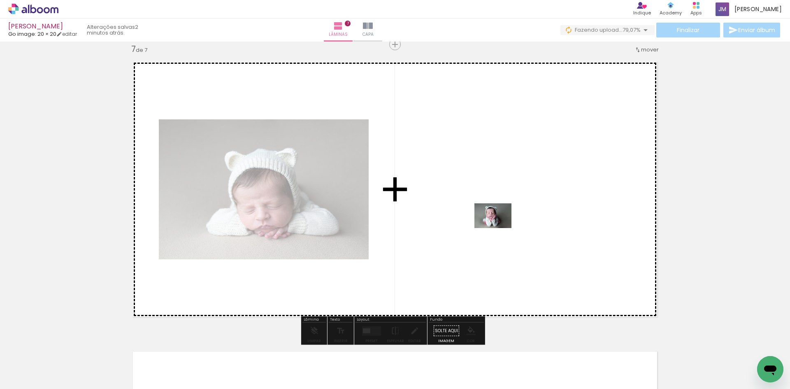
drag, startPoint x: 716, startPoint y: 367, endPoint x: 498, endPoint y: 227, distance: 259.2
click at [498, 227] on quentale-workspace at bounding box center [395, 194] width 790 height 389
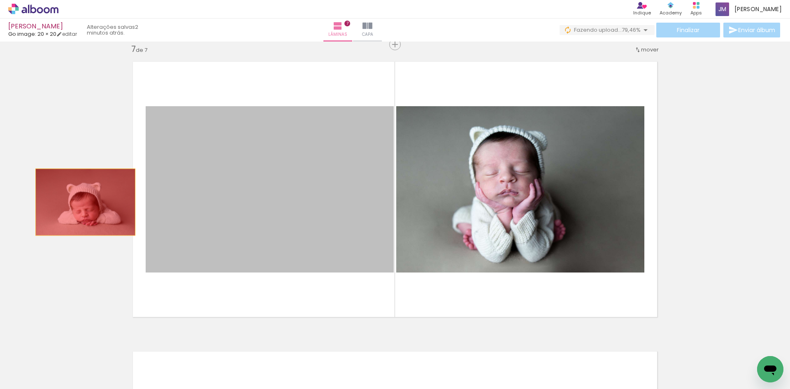
drag, startPoint x: 302, startPoint y: 203, endPoint x: 81, endPoint y: 202, distance: 220.4
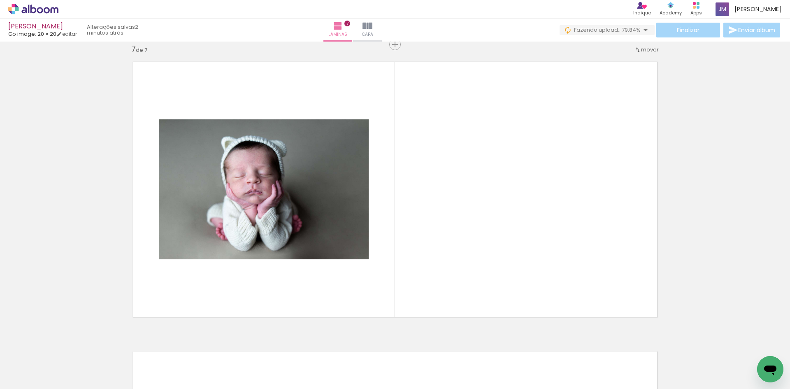
scroll to position [0, 9355]
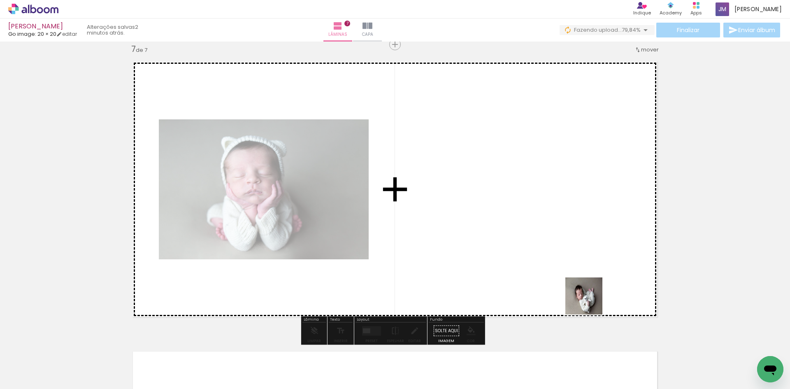
drag, startPoint x: 588, startPoint y: 358, endPoint x: 590, endPoint y: 260, distance: 97.5
click at [590, 260] on quentale-workspace at bounding box center [395, 194] width 790 height 389
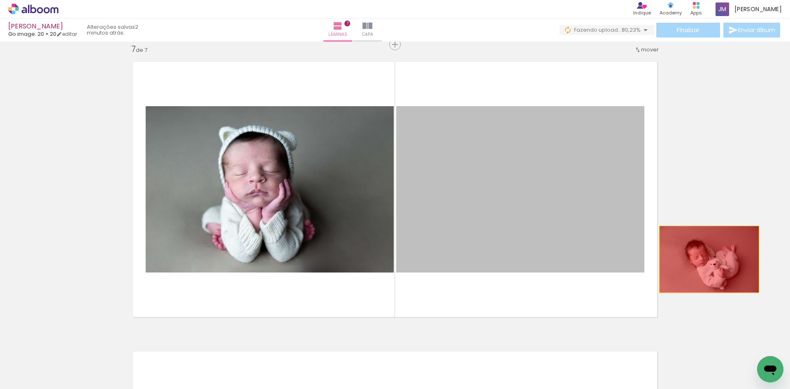
drag, startPoint x: 528, startPoint y: 234, endPoint x: 706, endPoint y: 259, distance: 179.0
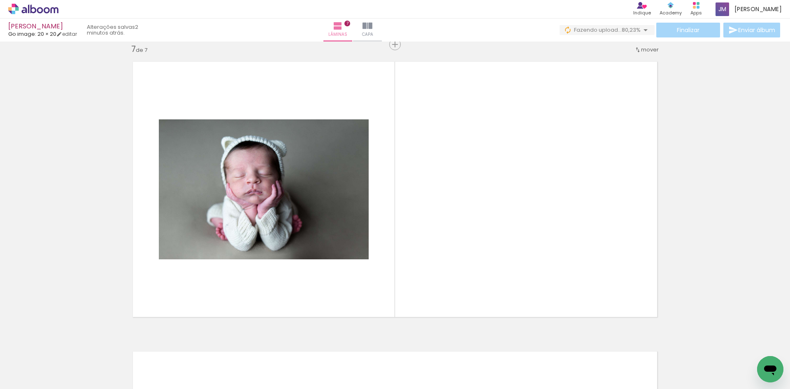
scroll to position [0, 9179]
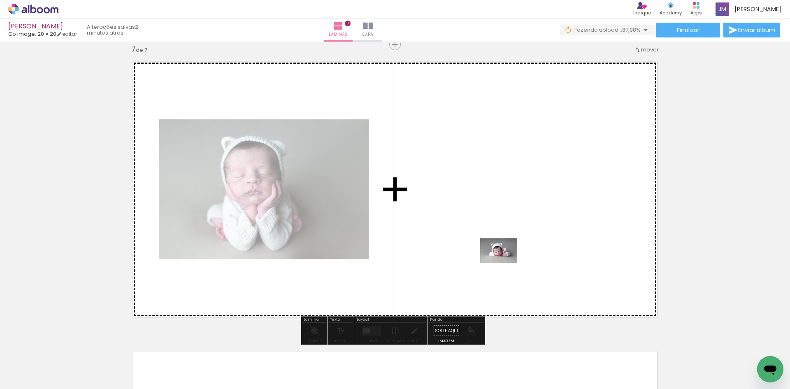
drag, startPoint x: 491, startPoint y: 371, endPoint x: 505, endPoint y: 263, distance: 108.6
click at [505, 263] on quentale-workspace at bounding box center [395, 194] width 790 height 389
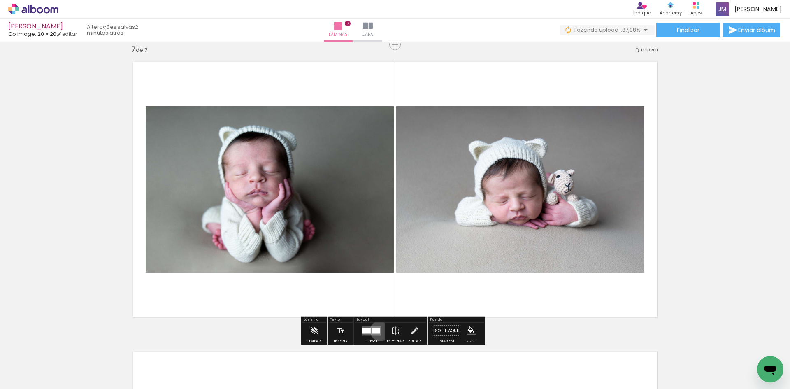
click at [378, 330] on quentale-layouter at bounding box center [371, 330] width 19 height 9
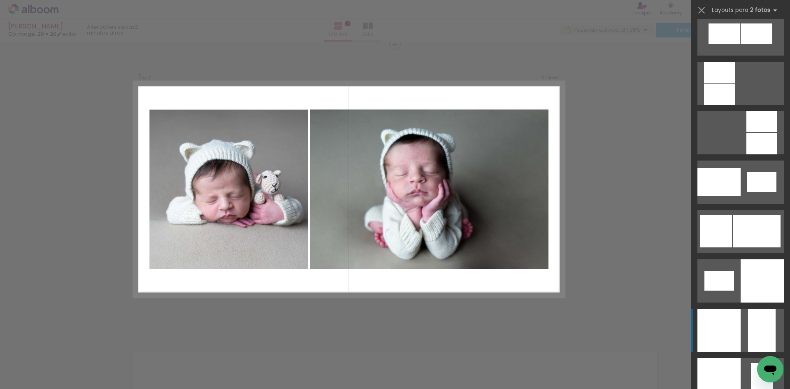
scroll to position [946, 0]
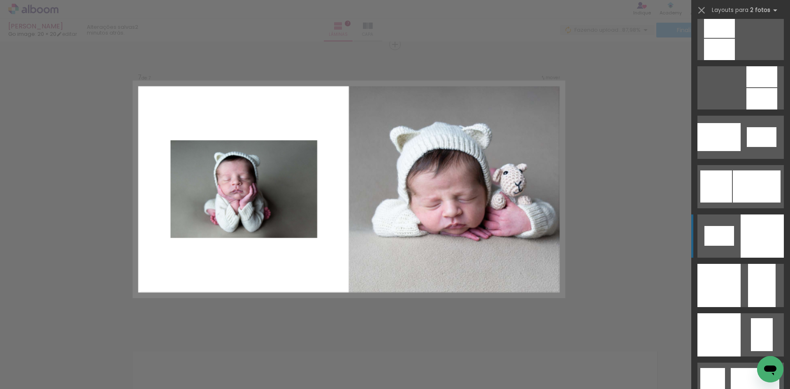
click at [762, 233] on div at bounding box center [761, 235] width 43 height 43
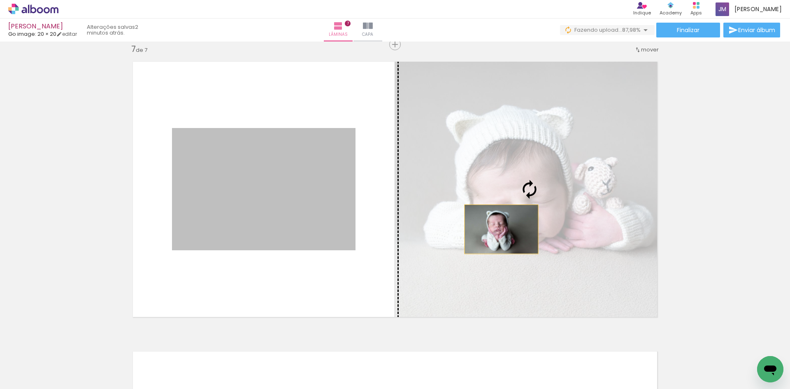
drag, startPoint x: 299, startPoint y: 224, endPoint x: 498, endPoint y: 229, distance: 199.1
click at [0, 0] on slot at bounding box center [0, 0] width 0 height 0
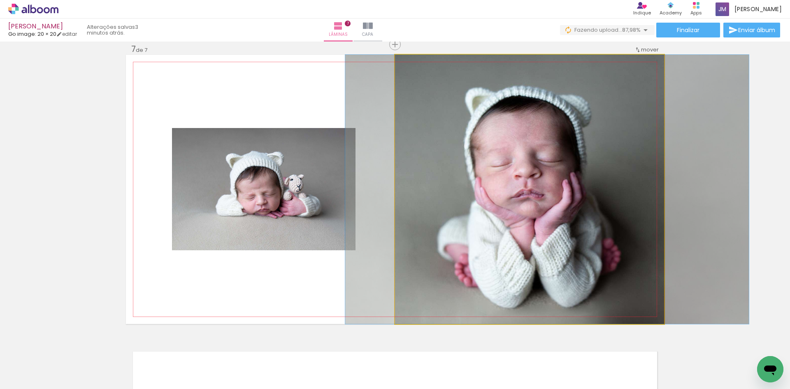
drag, startPoint x: 500, startPoint y: 209, endPoint x: 518, endPoint y: 209, distance: 17.7
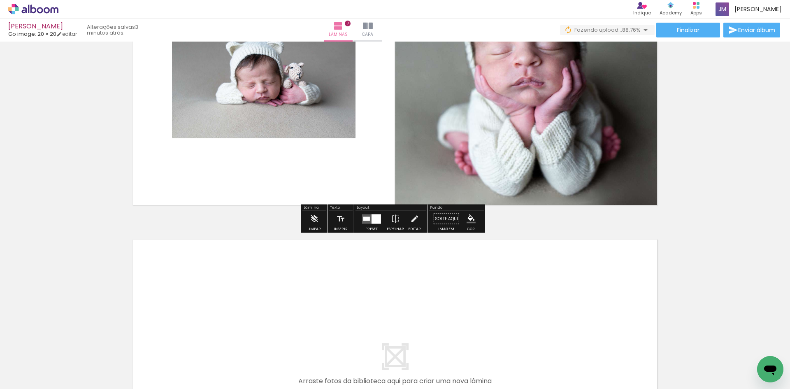
scroll to position [1871, 0]
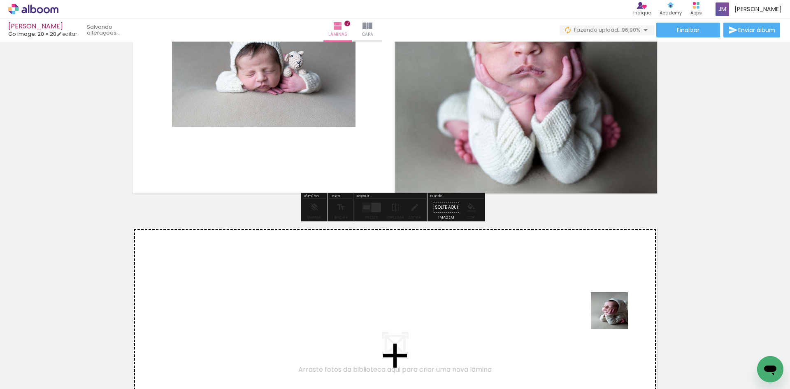
drag, startPoint x: 628, startPoint y: 353, endPoint x: 614, endPoint y: 314, distance: 41.2
click at [614, 314] on quentale-workspace at bounding box center [395, 194] width 790 height 389
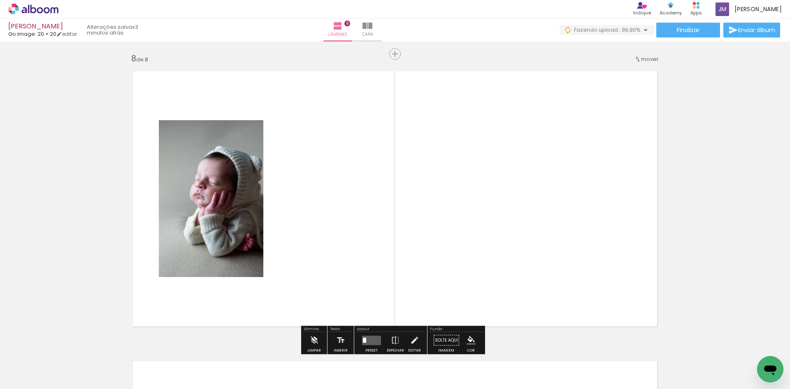
scroll to position [2037, 0]
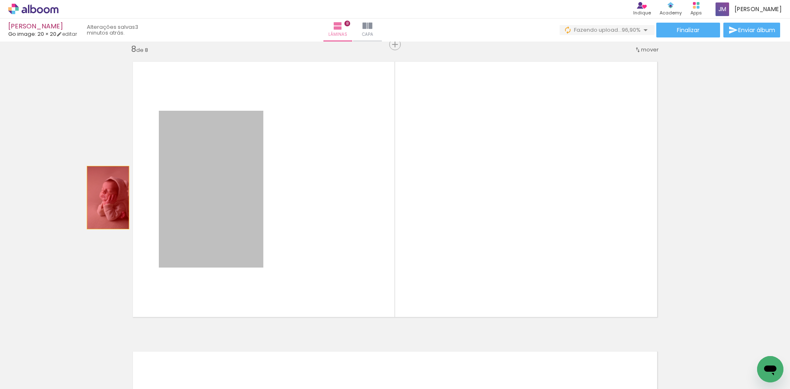
drag, startPoint x: 220, startPoint y: 213, endPoint x: 105, endPoint y: 197, distance: 115.9
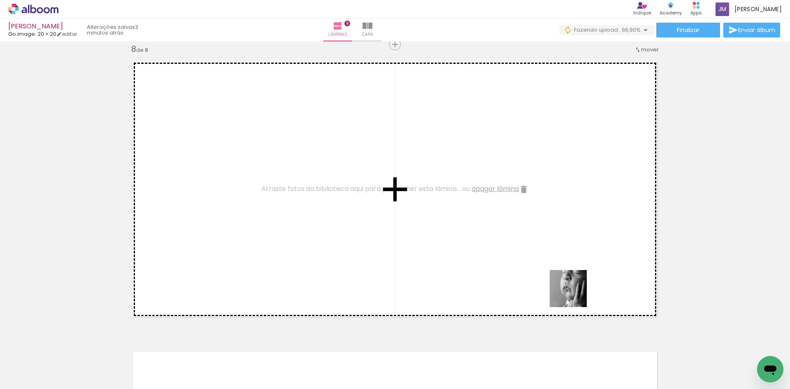
drag, startPoint x: 575, startPoint y: 363, endPoint x: 573, endPoint y: 266, distance: 96.2
click at [573, 266] on quentale-workspace at bounding box center [395, 194] width 790 height 389
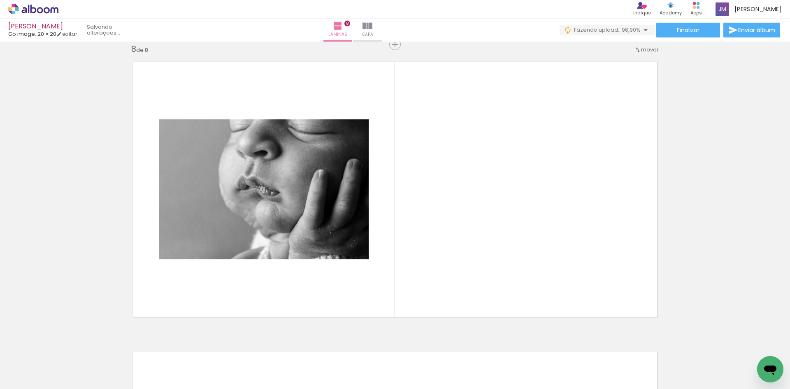
scroll to position [0, 11052]
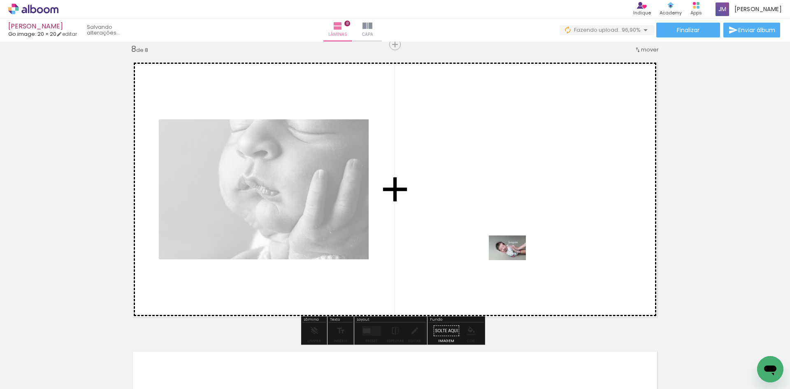
drag, startPoint x: 370, startPoint y: 367, endPoint x: 513, endPoint y: 260, distance: 179.0
click at [513, 260] on quentale-workspace at bounding box center [395, 194] width 790 height 389
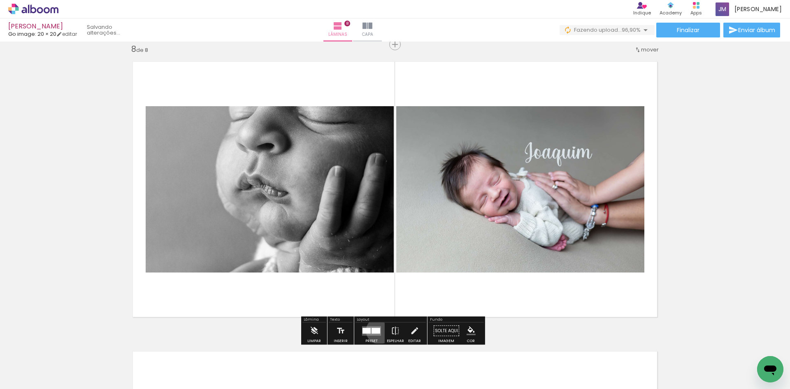
click at [377, 330] on div at bounding box center [375, 330] width 9 height 6
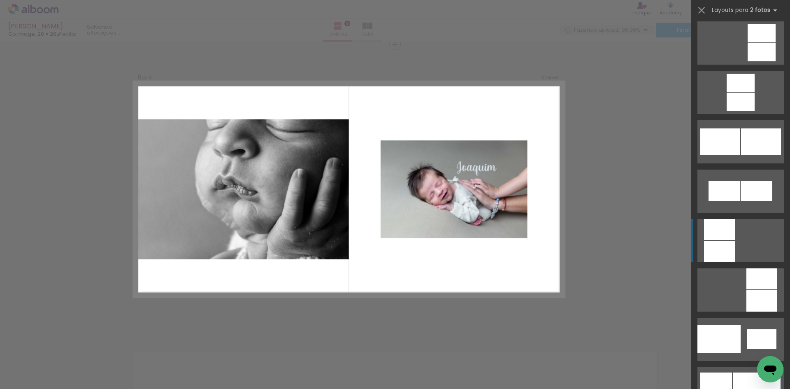
scroll to position [823, 0]
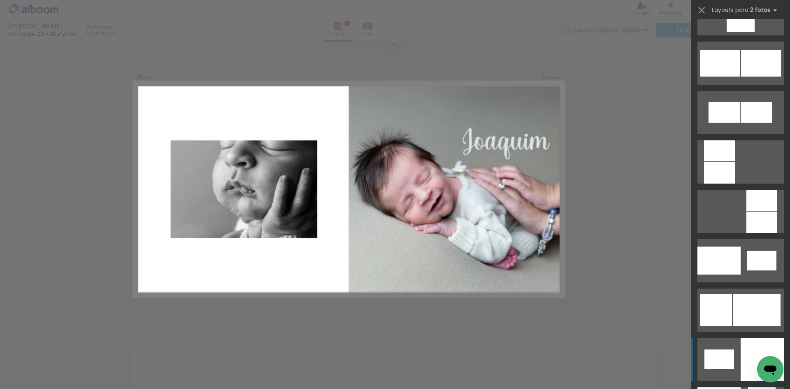
click at [758, 343] on div at bounding box center [761, 359] width 43 height 43
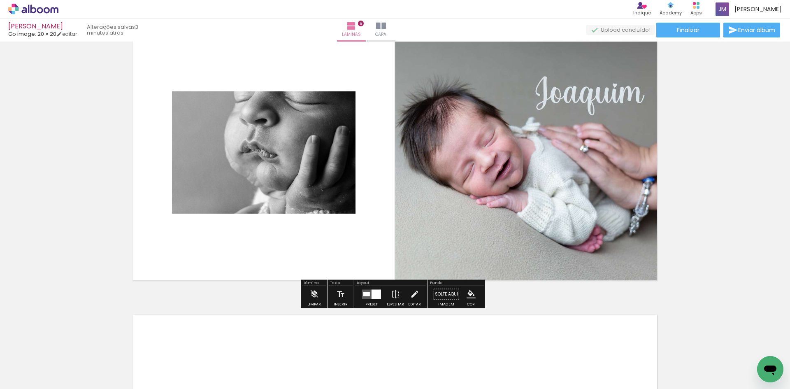
scroll to position [2079, 0]
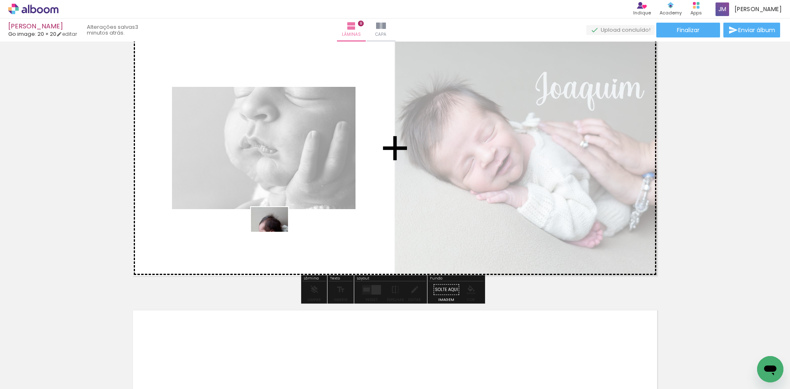
drag, startPoint x: 319, startPoint y: 369, endPoint x: 276, endPoint y: 232, distance: 144.0
click at [276, 232] on quentale-workspace at bounding box center [395, 194] width 790 height 389
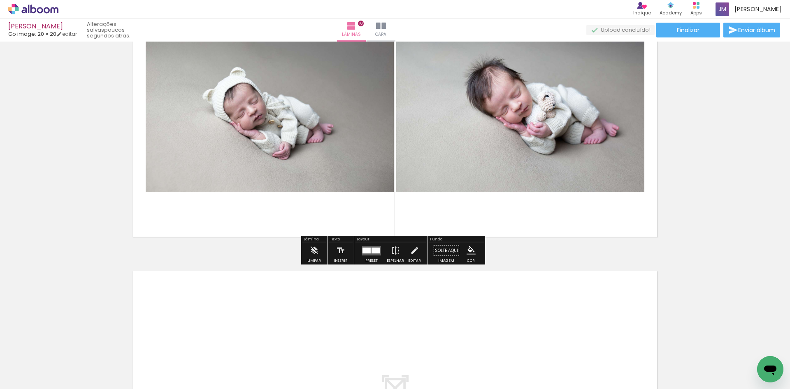
scroll to position [2697, 0]
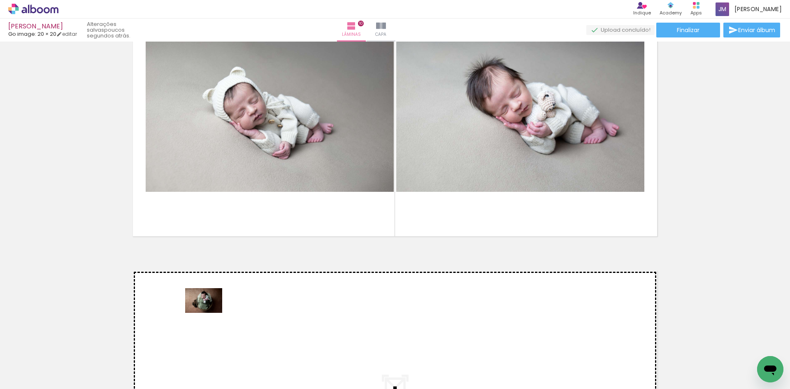
drag, startPoint x: 115, startPoint y: 366, endPoint x: 210, endPoint y: 313, distance: 109.2
click at [210, 313] on quentale-workspace at bounding box center [395, 194] width 790 height 389
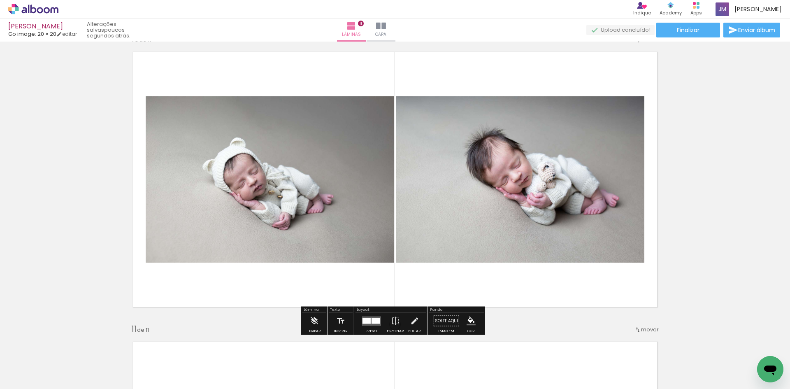
scroll to position [2618, 0]
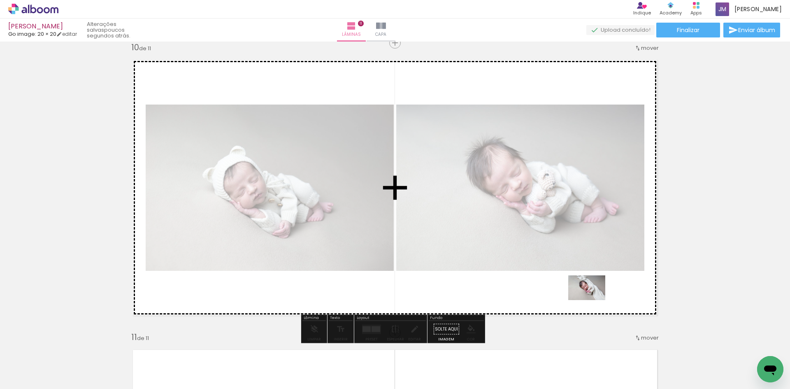
drag, startPoint x: 661, startPoint y: 368, endPoint x: 593, endPoint y: 300, distance: 96.5
click at [593, 300] on quentale-workspace at bounding box center [395, 194] width 790 height 389
